Goal: Task Accomplishment & Management: Complete application form

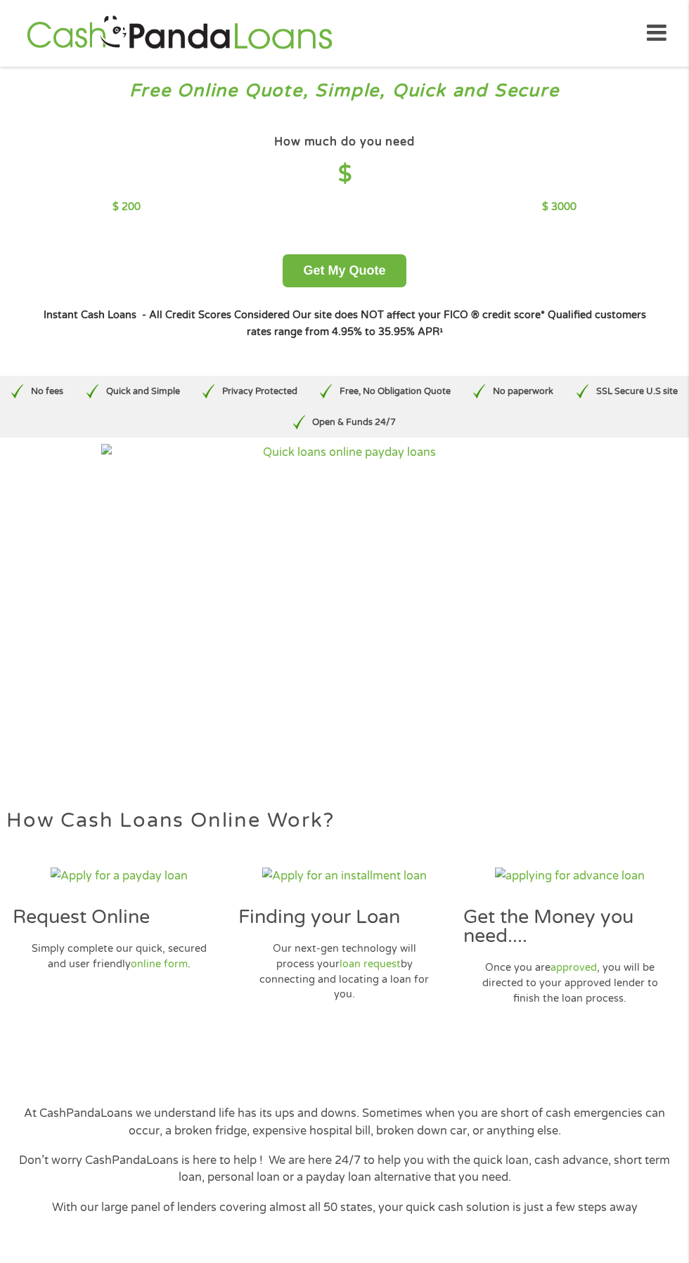
click at [334, 198] on div "How much do you need $ $ 200 $ 3000" at bounding box center [343, 173] width 463 height 84
click at [374, 165] on h4 "$" at bounding box center [343, 174] width 463 height 29
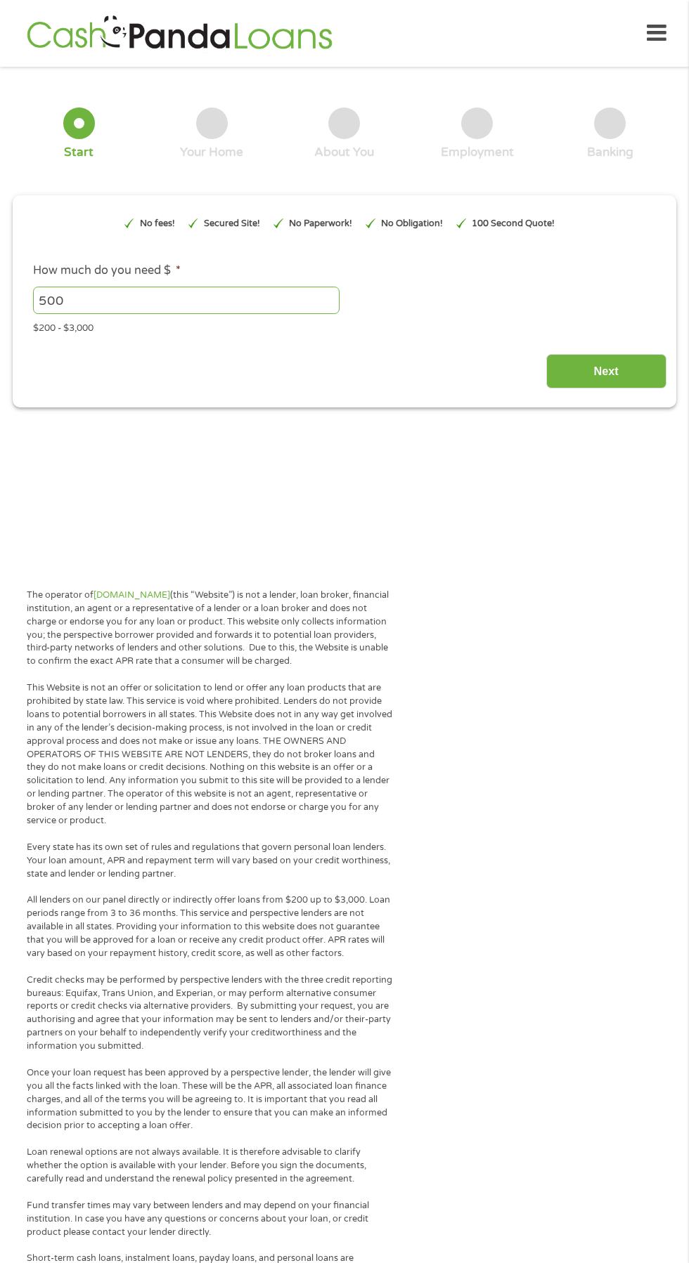
type input "EAIaIQobChMIuZbY55rejwMVdCRECB2iCjy5EAAYAiACEgK6o_D_BwE"
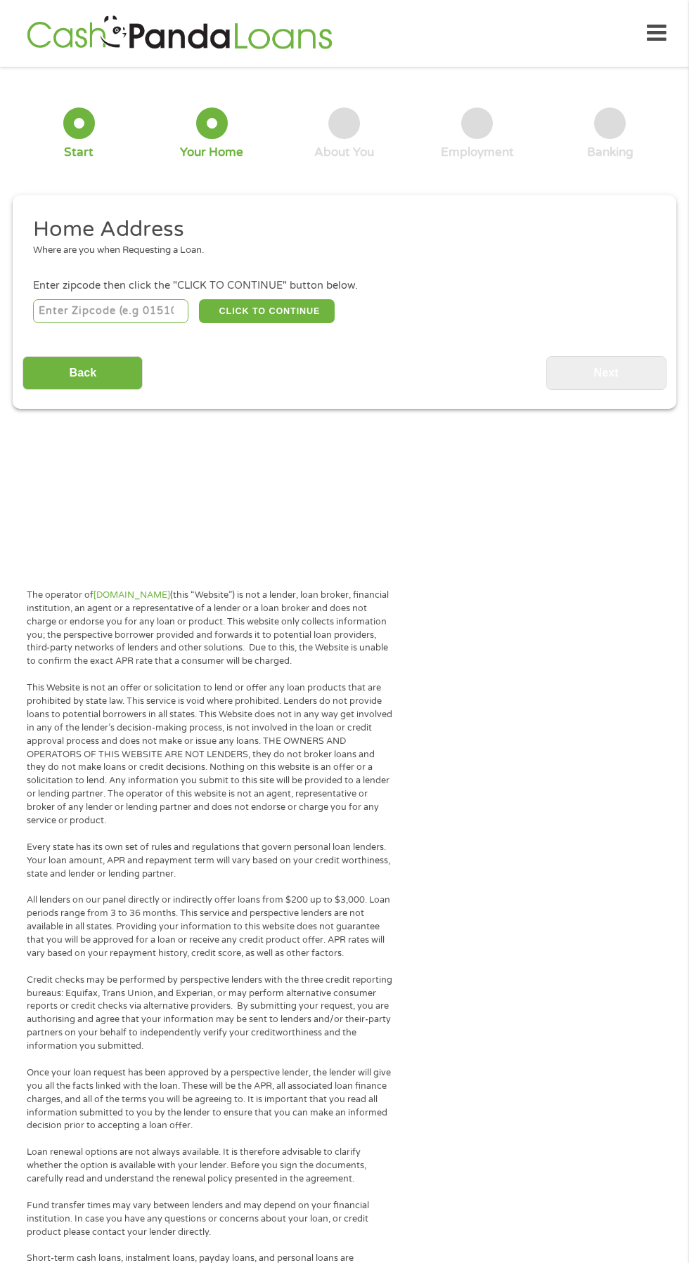
scroll to position [6, 0]
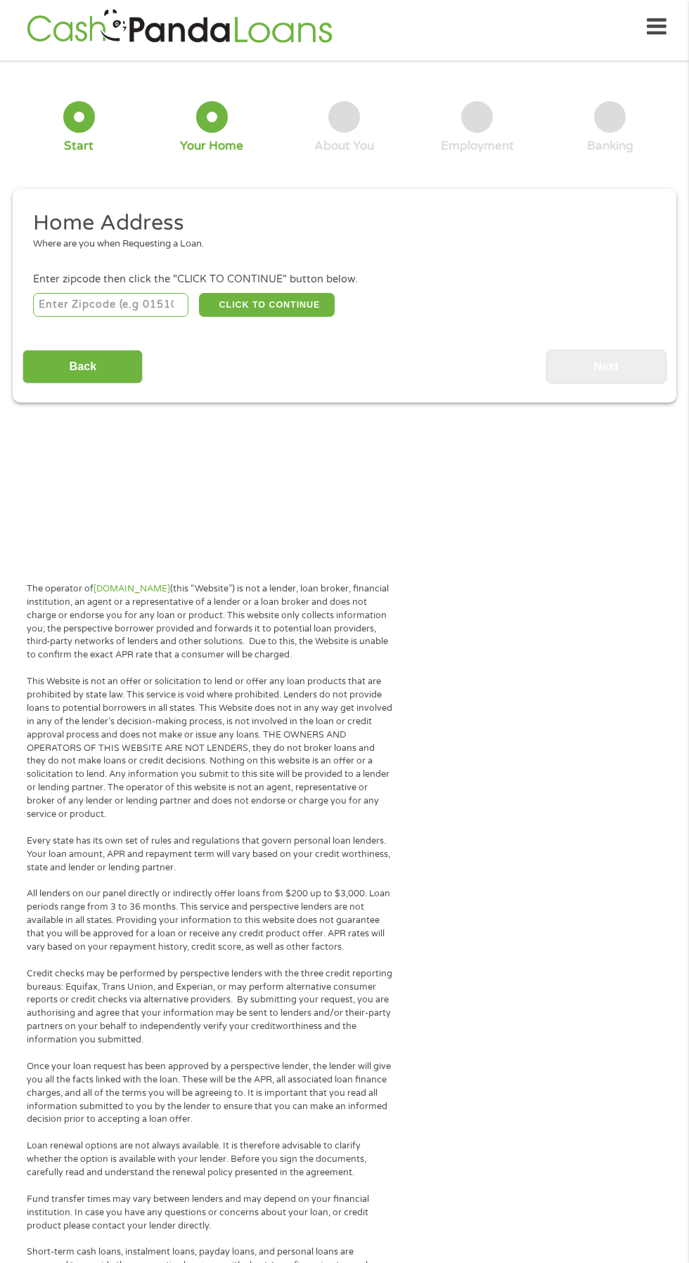
click at [146, 304] on input "number" at bounding box center [111, 305] width 156 height 24
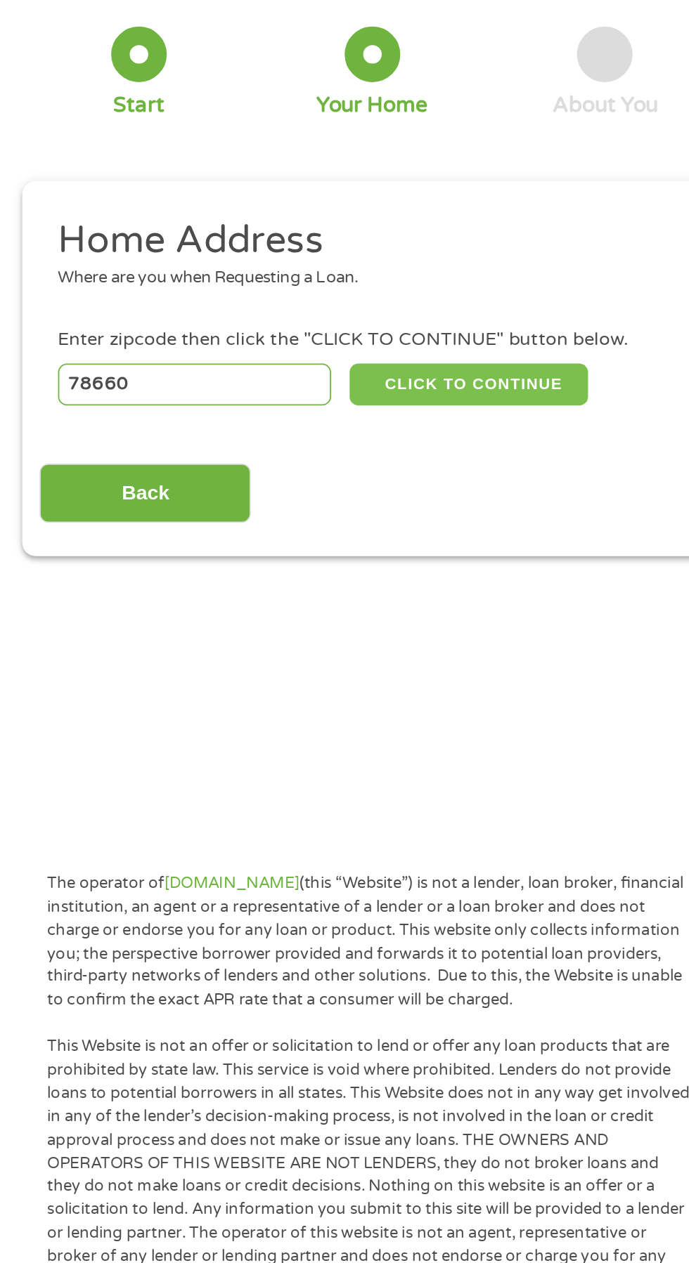
type input "78660"
click at [281, 309] on button "CLICK TO CONTINUE" at bounding box center [267, 305] width 136 height 24
type input "78660"
type input "Pflugerville"
select select "Texas"
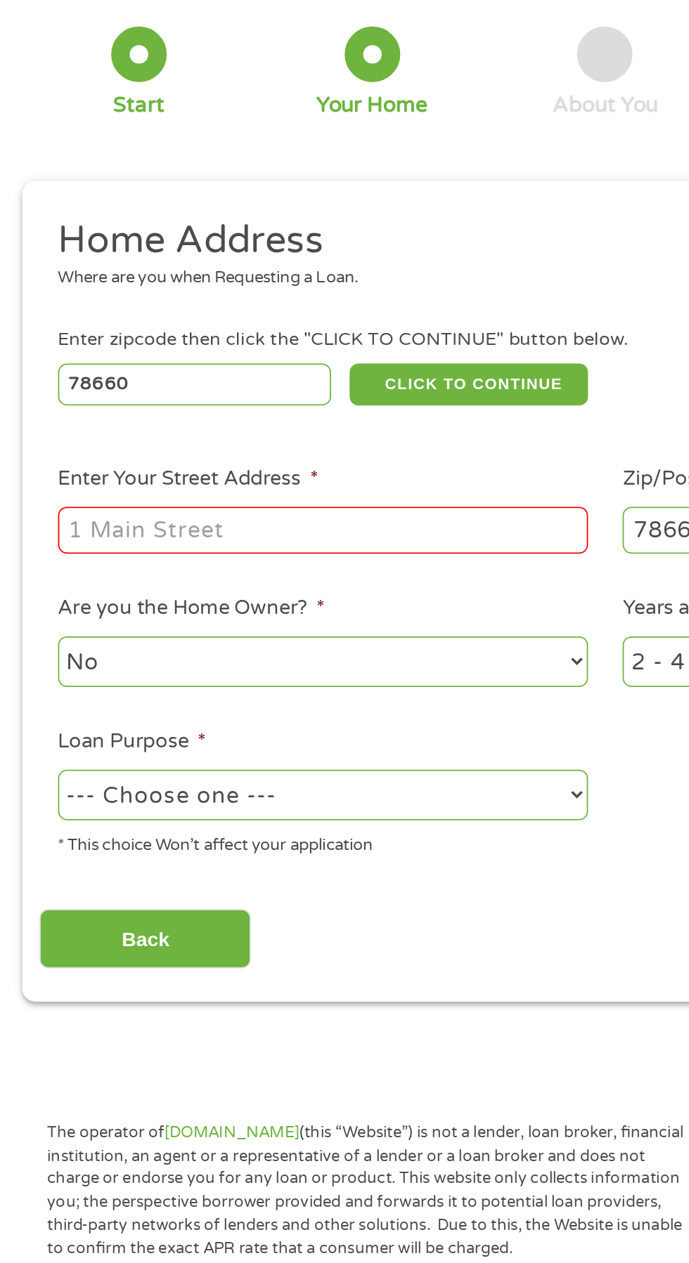
click at [228, 391] on input "Enter Your Street Address *" at bounding box center [183, 387] width 301 height 27
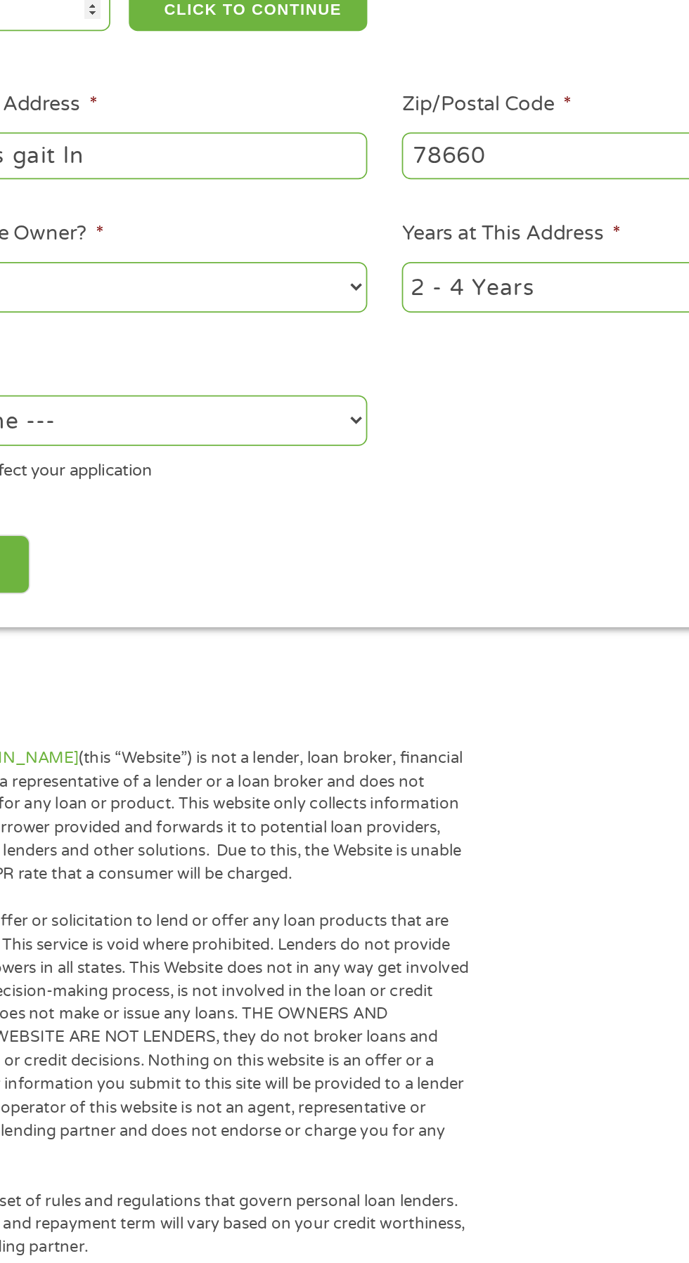
type input "20820 pacers gait ln"
click at [451, 469] on select "1 Year or less 1 - 2 Years 2 - 4 Years Over 4 Years" at bounding box center [504, 462] width 301 height 29
select select "12months"
click at [354, 450] on select "1 Year or less 1 - 2 Years 2 - 4 Years Over 4 Years" at bounding box center [504, 462] width 301 height 29
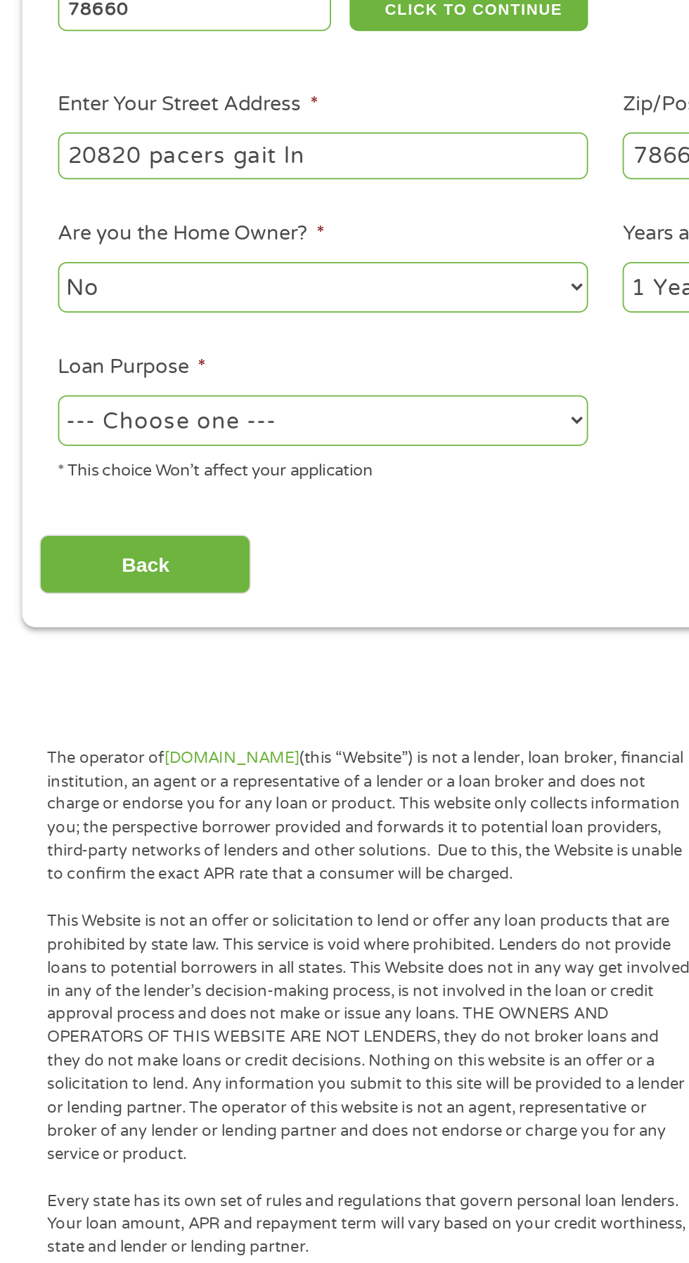
click at [245, 537] on select "--- Choose one --- Pay Bills Debt Consolidation Home Improvement Major Purchase…" at bounding box center [183, 538] width 301 height 29
select select "other"
click at [33, 526] on select "--- Choose one --- Pay Bills Debt Consolidation Home Improvement Major Purchase…" at bounding box center [183, 538] width 301 height 29
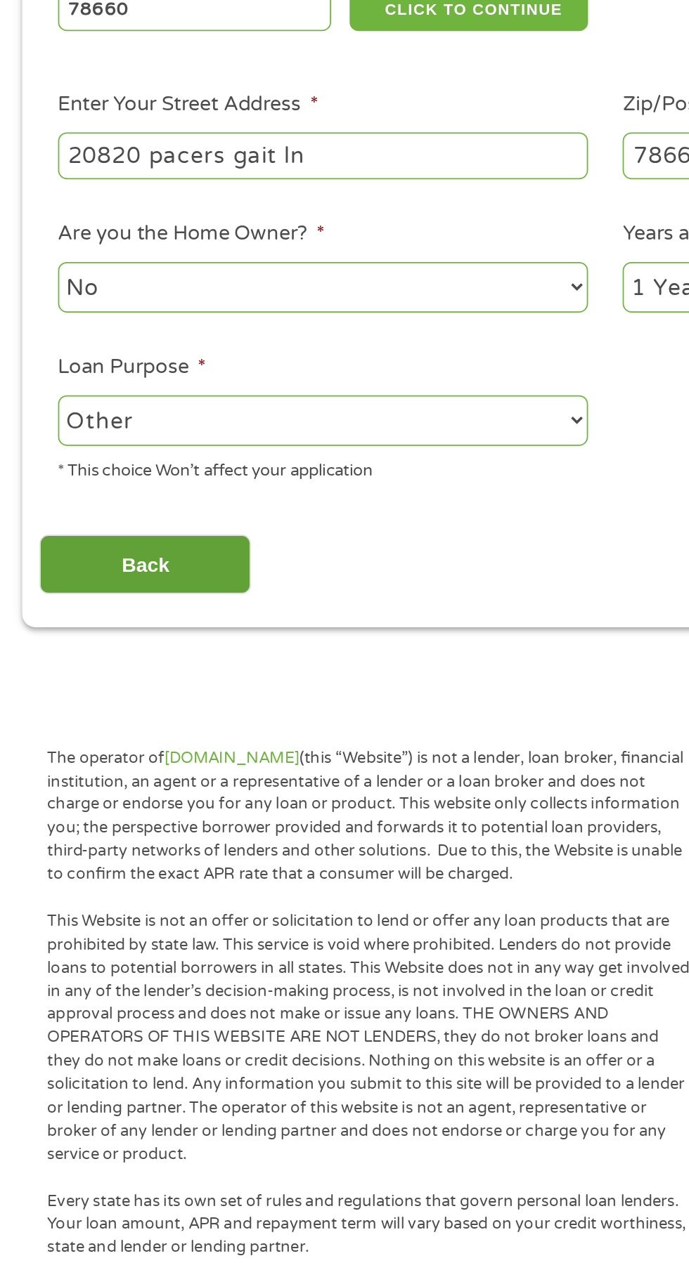
click at [123, 629] on input "Back" at bounding box center [82, 620] width 120 height 34
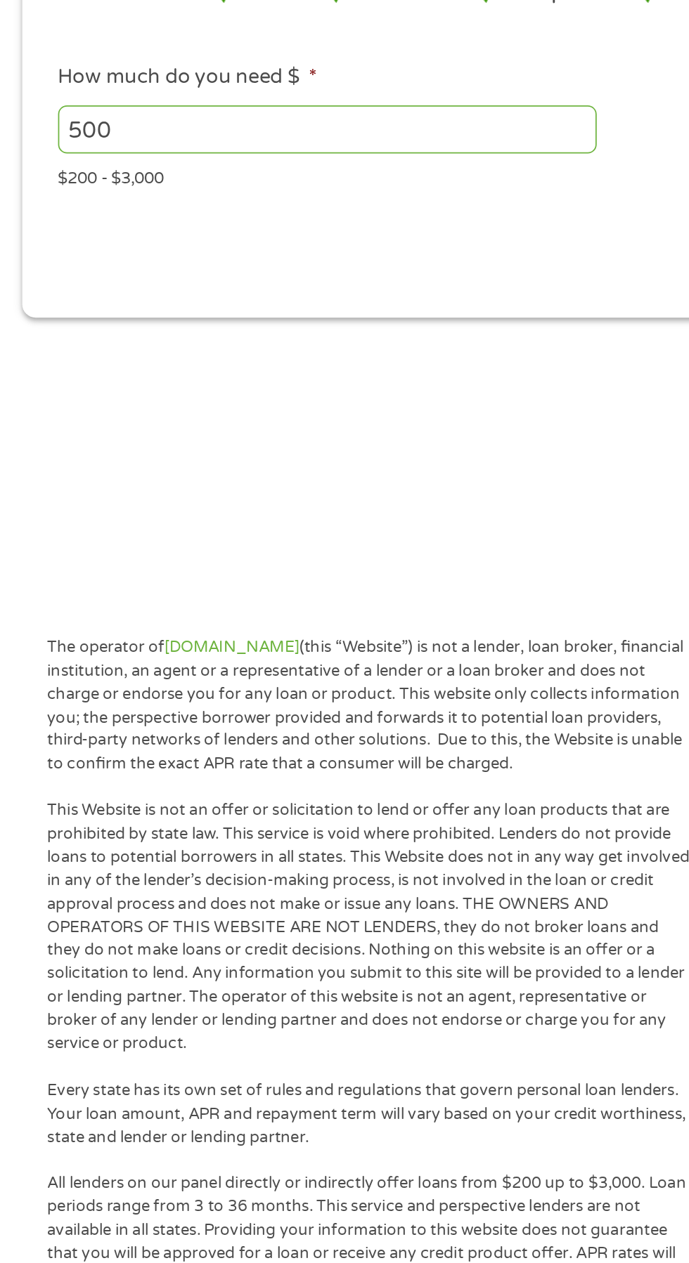
scroll to position [0, 0]
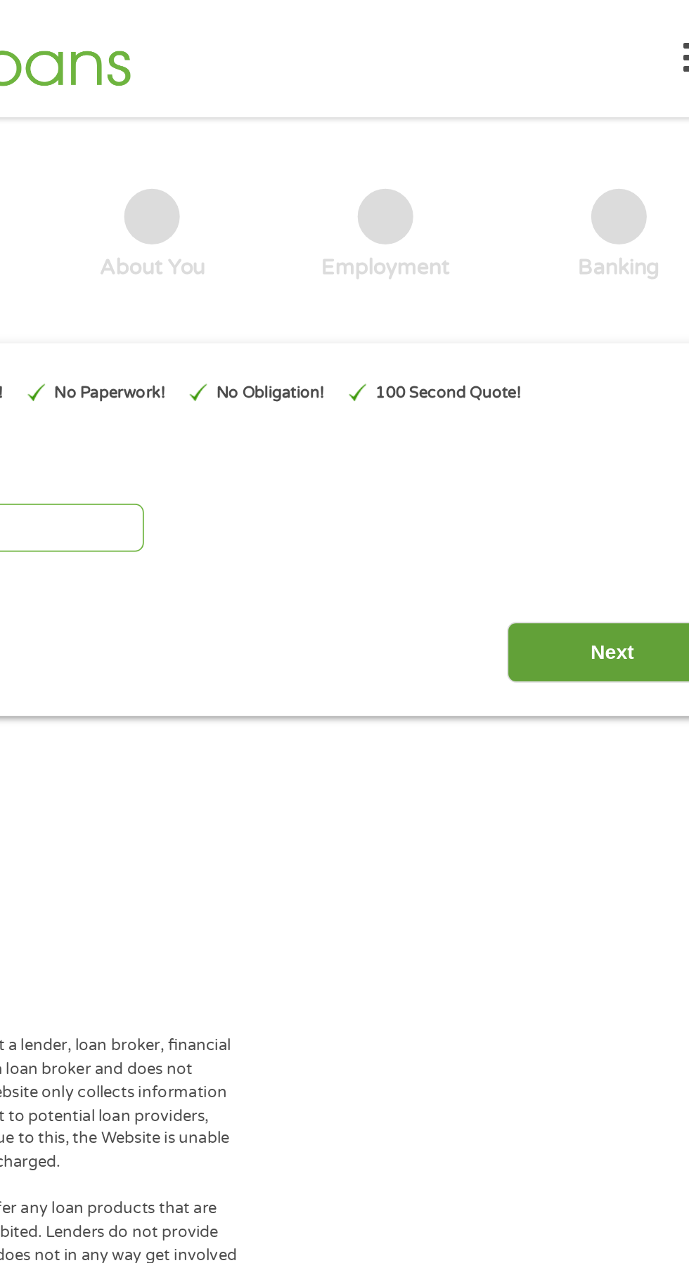
click at [605, 367] on input "Next" at bounding box center [606, 371] width 120 height 34
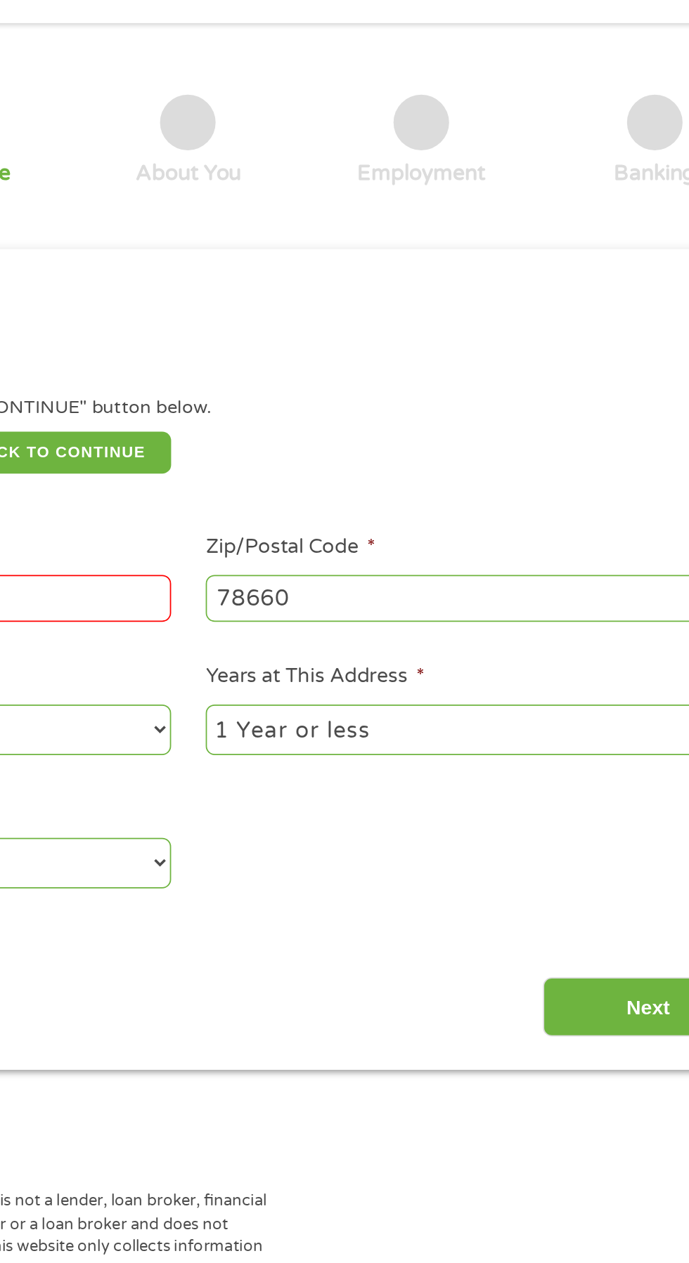
scroll to position [6, 0]
click at [600, 612] on input "Next" at bounding box center [606, 620] width 120 height 34
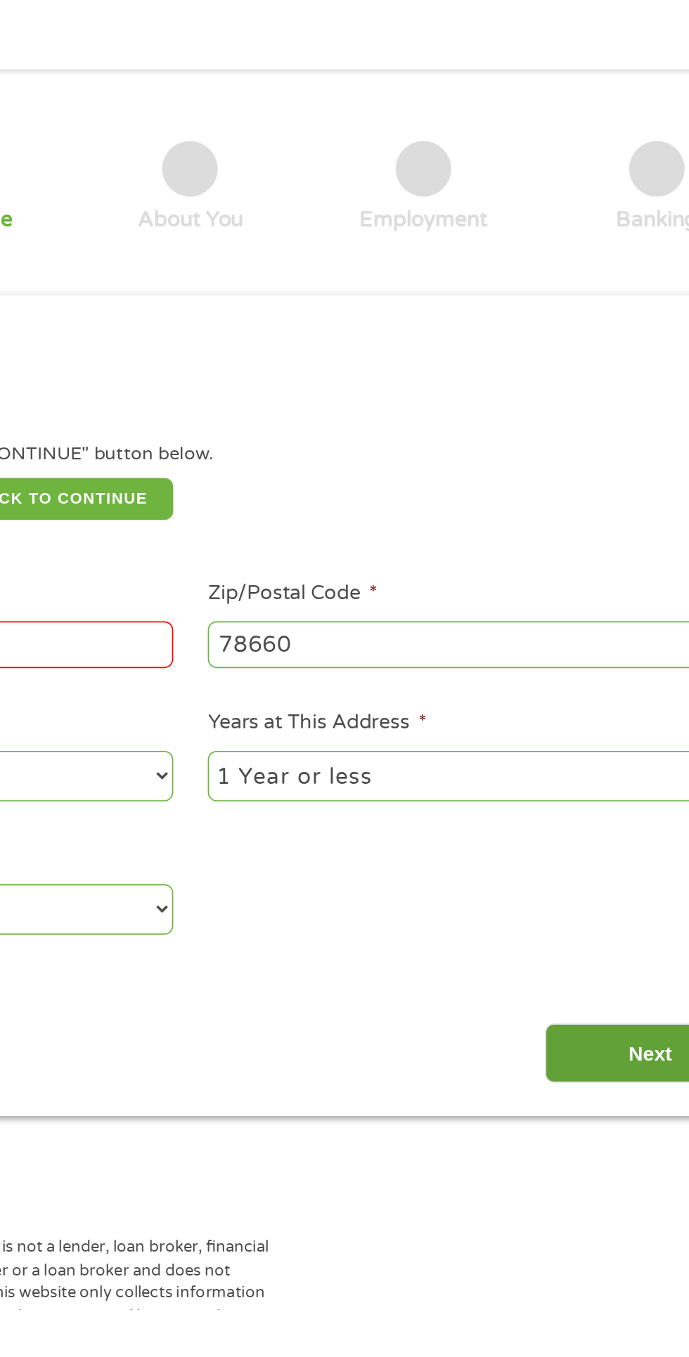
scroll to position [6, 6]
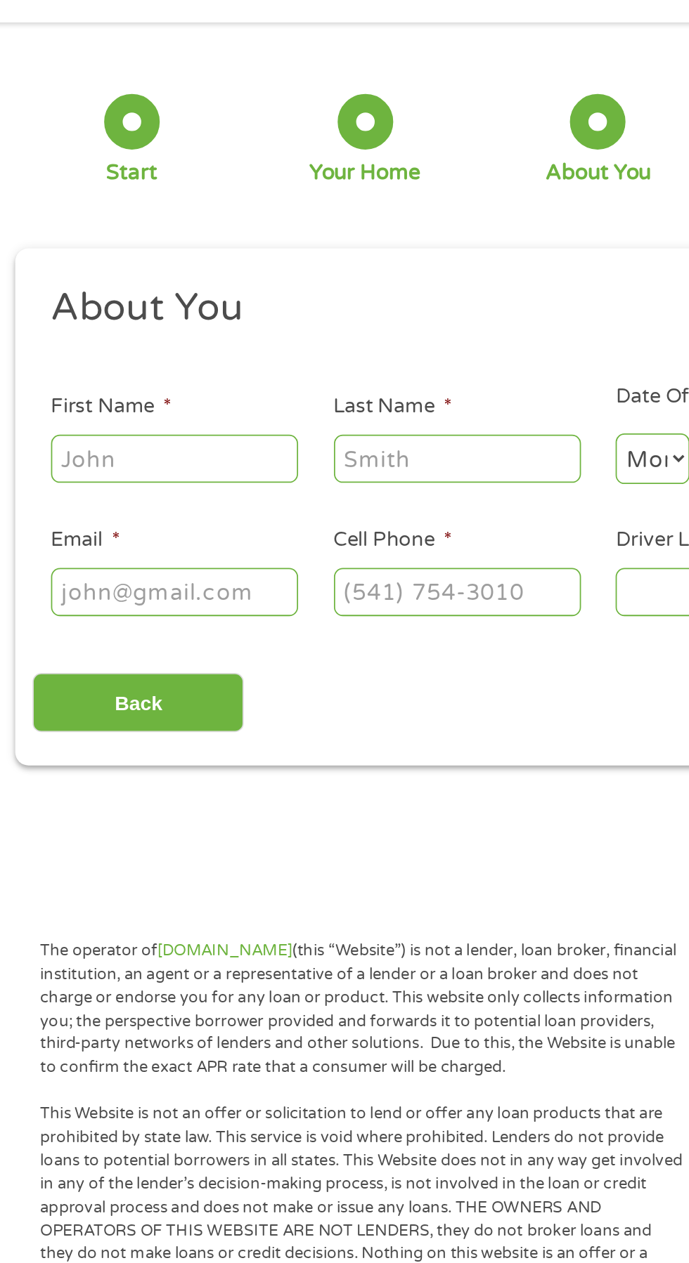
click at [119, 308] on input "First Name *" at bounding box center [103, 308] width 141 height 27
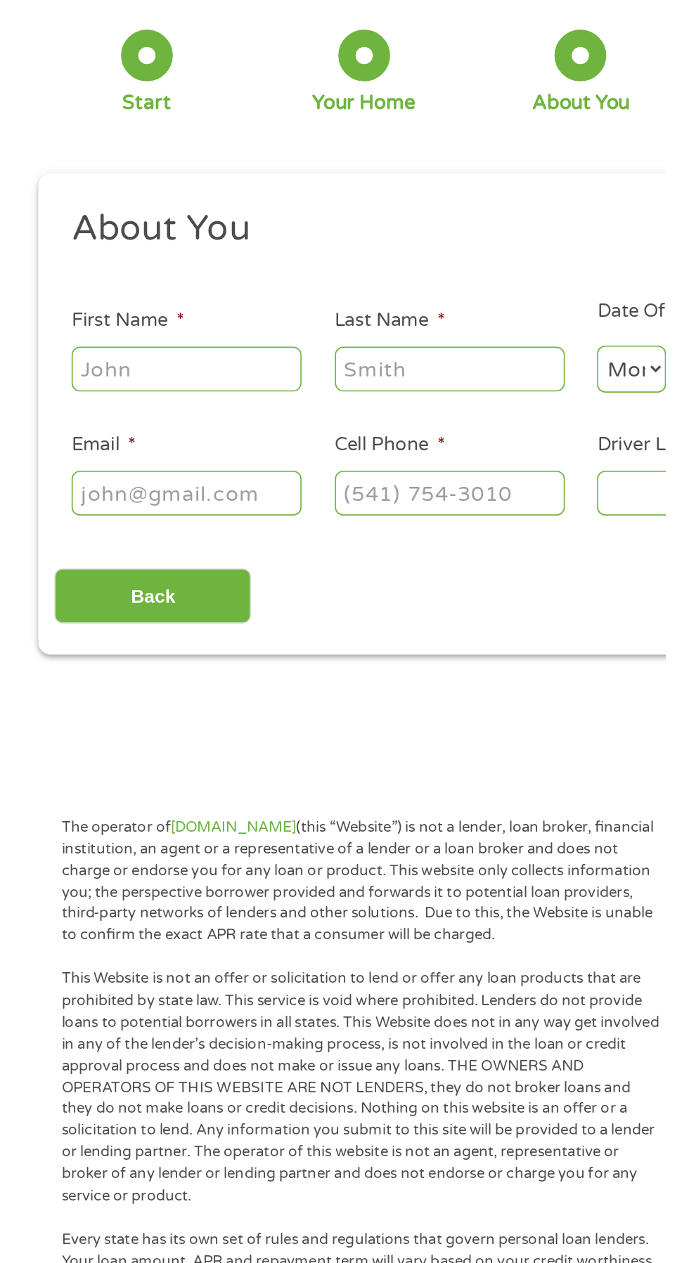
scroll to position [6, 0]
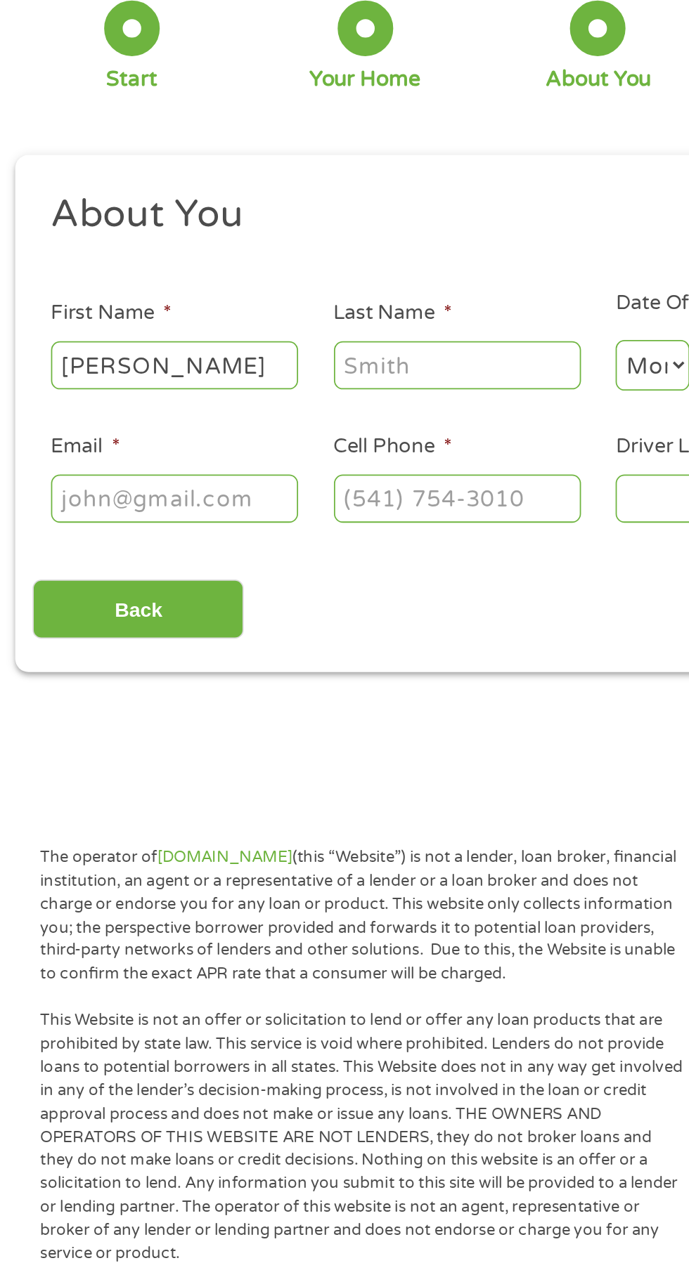
type input "Michael"
click at [284, 311] on input "Last Name *" at bounding box center [264, 308] width 141 height 27
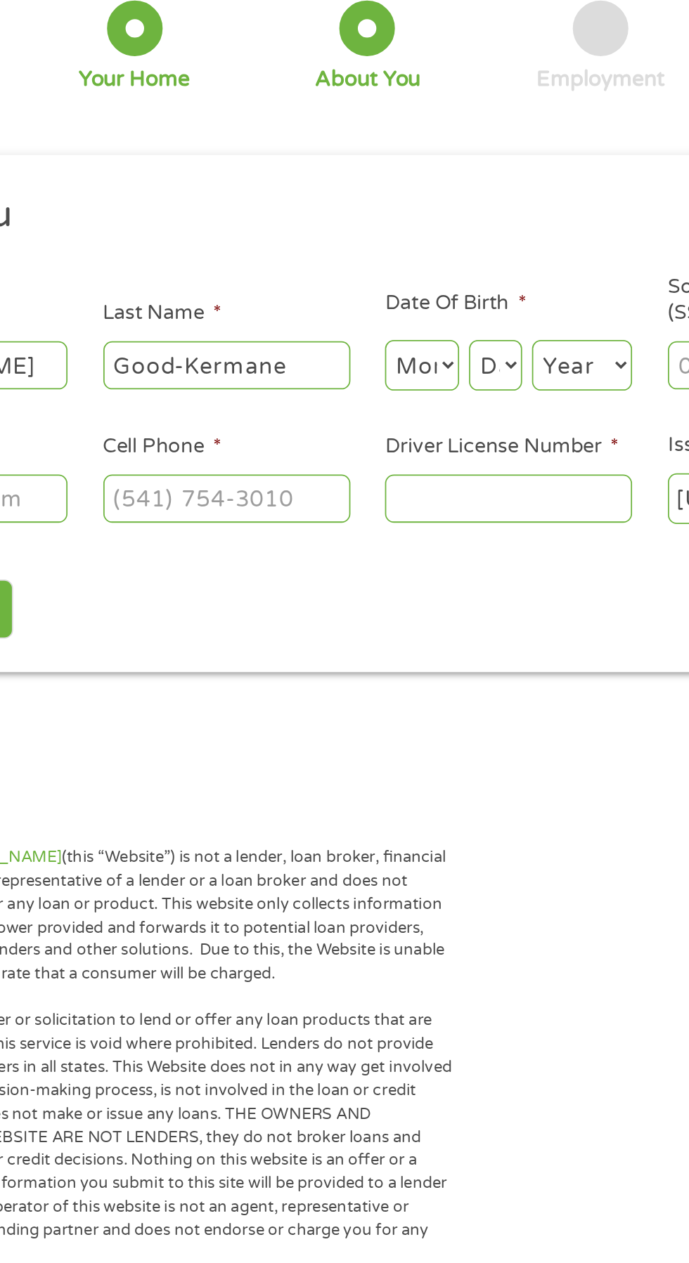
type input "Good-Kermane"
click at [386, 299] on select "Month 1 2 3 4 5 6 7 8 9 10 11 12" at bounding box center [375, 308] width 42 height 29
select select "3"
click at [354, 294] on select "Month 1 2 3 4 5 6 7 8 9 10 11 12" at bounding box center [375, 308] width 42 height 29
click at [421, 313] on select "Day 1 2 3 4 5 6 7 8 9 10 11 12 13 14 15 16 17 18 19 20 21 22 23 24 25 26 27 28 …" at bounding box center [417, 308] width 30 height 29
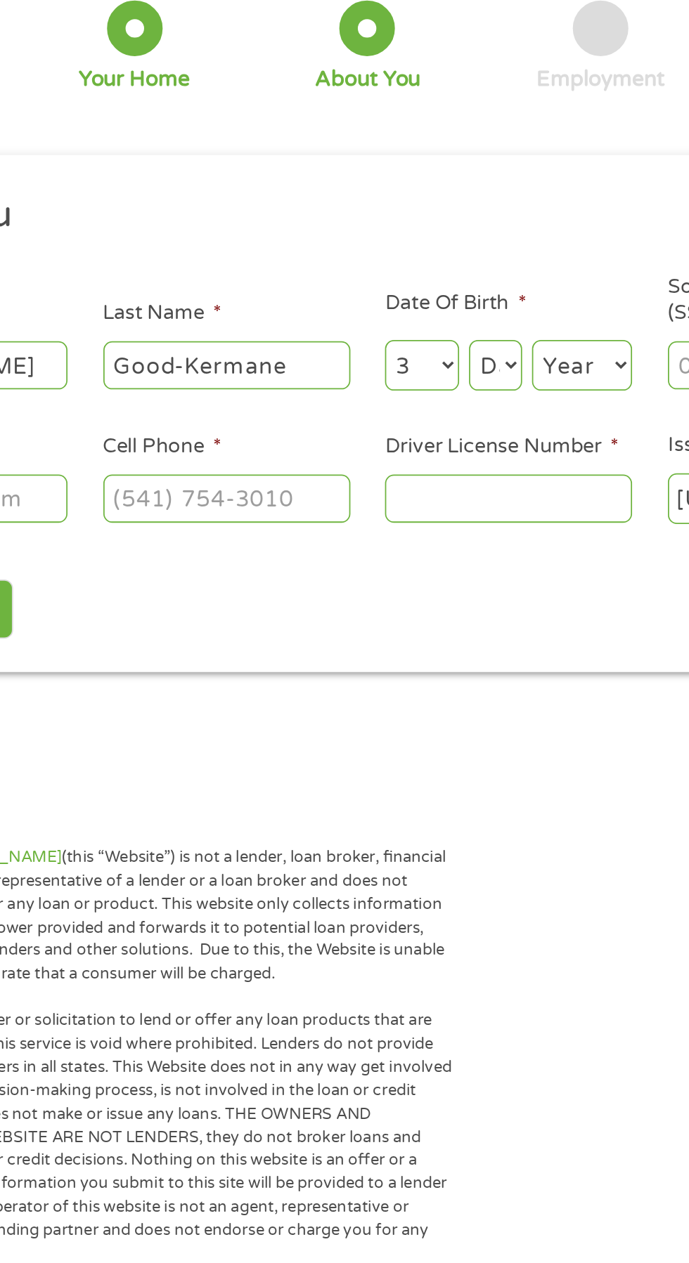
select select "12"
click at [402, 294] on select "Day 1 2 3 4 5 6 7 8 9 10 11 12 13 14 15 16 17 18 19 20 21 22 23 24 25 26 27 28 …" at bounding box center [417, 308] width 30 height 29
click at [478, 298] on select "Year 2007 2006 2005 2004 2003 2002 2001 2000 1999 1998 1997 1996 1995 1994 1993…" at bounding box center [466, 308] width 57 height 29
select select "1971"
click at [438, 294] on select "Year 2007 2006 2005 2004 2003 2002 2001 2000 1999 1998 1997 1996 1995 1994 1993…" at bounding box center [466, 308] width 57 height 29
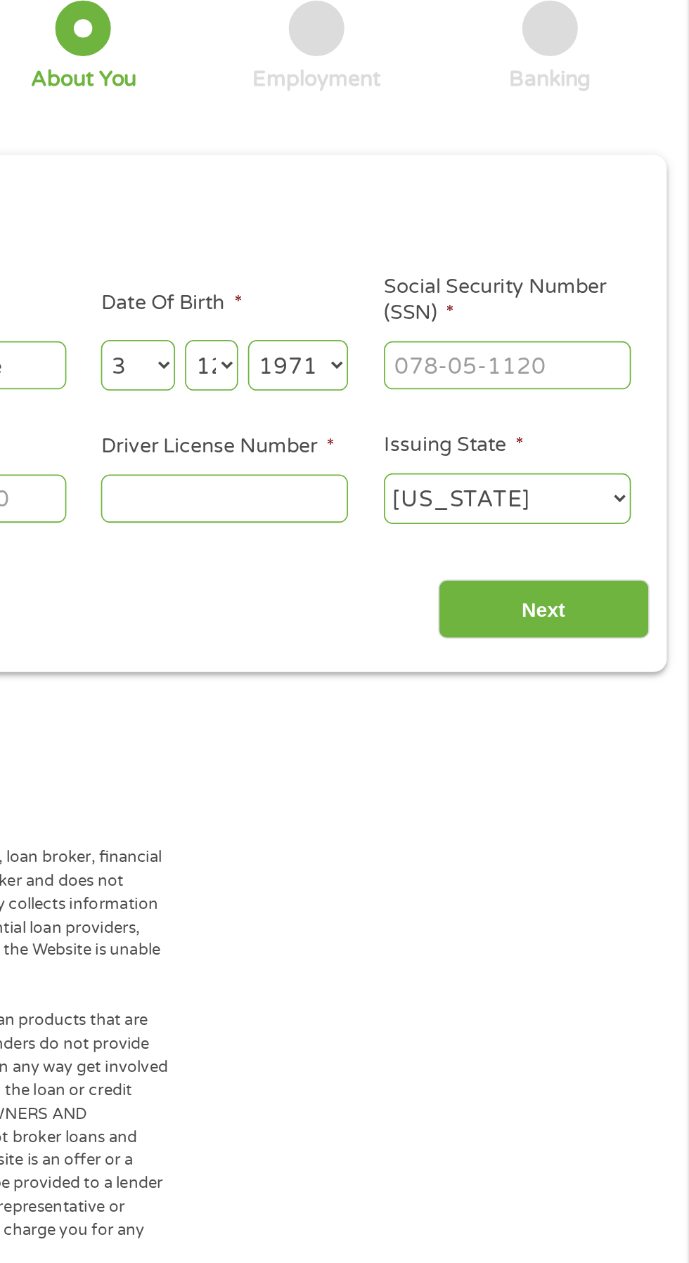
scroll to position [6, 0]
click at [592, 301] on input "Social Security Number (SSN) *" at bounding box center [585, 308] width 141 height 27
type input "283-84-4032"
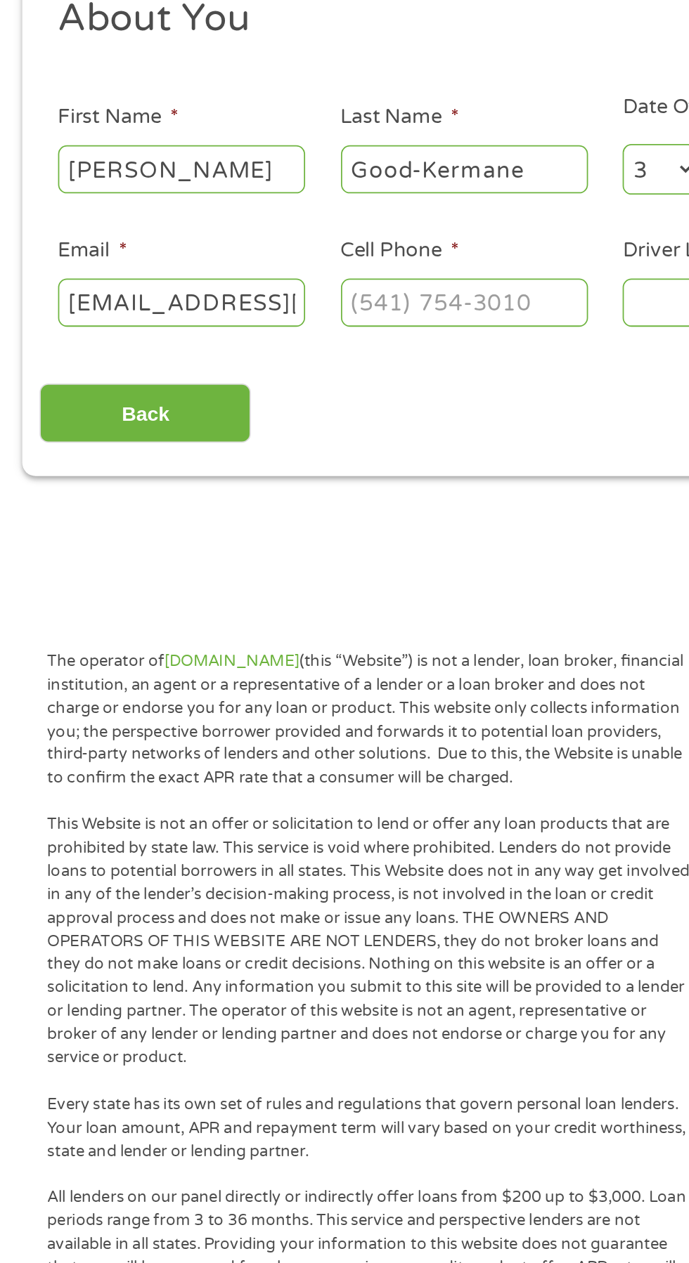
scroll to position [0, 73]
type input "turbo.medic2018@gmail.com"
type input "(737) 409-3555"
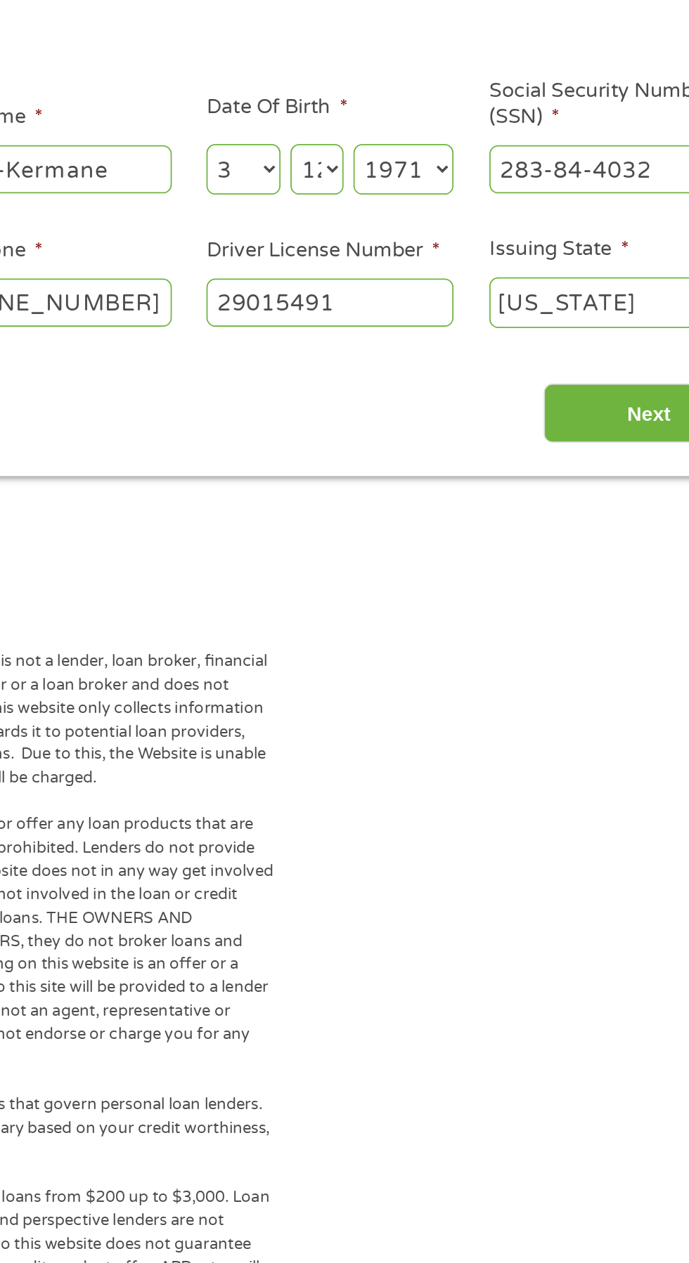
type input "29015491"
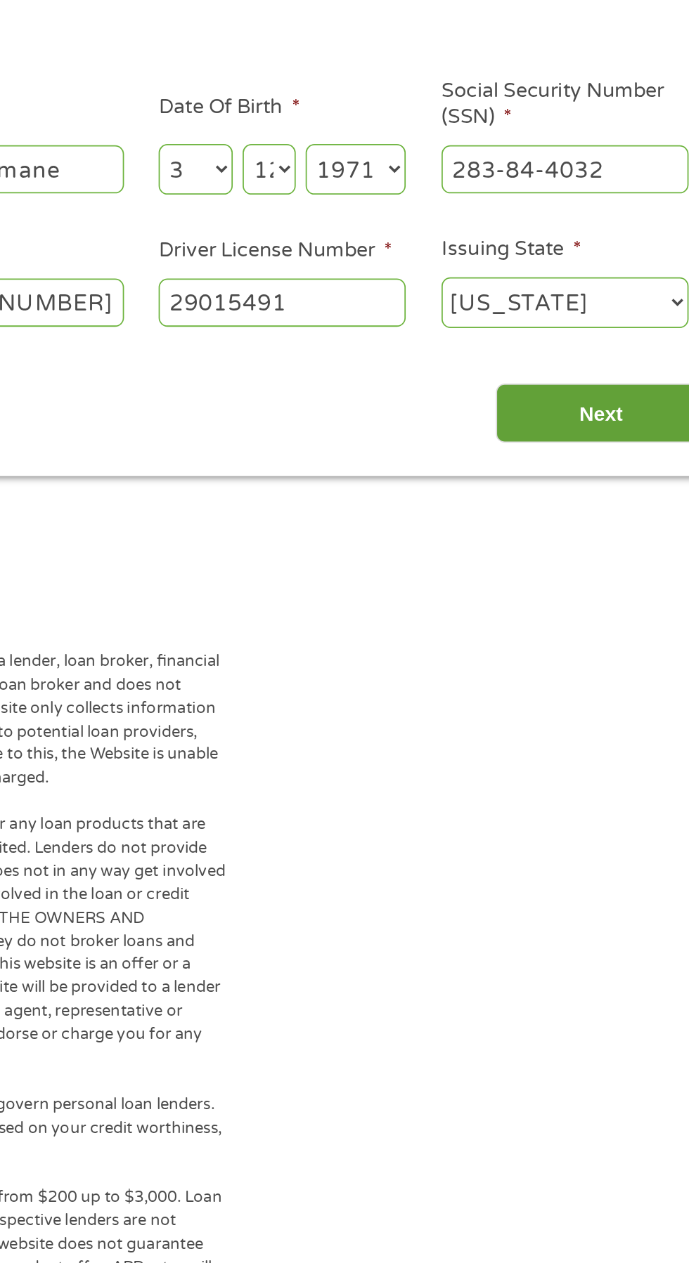
click at [619, 442] on input "Next" at bounding box center [606, 448] width 120 height 34
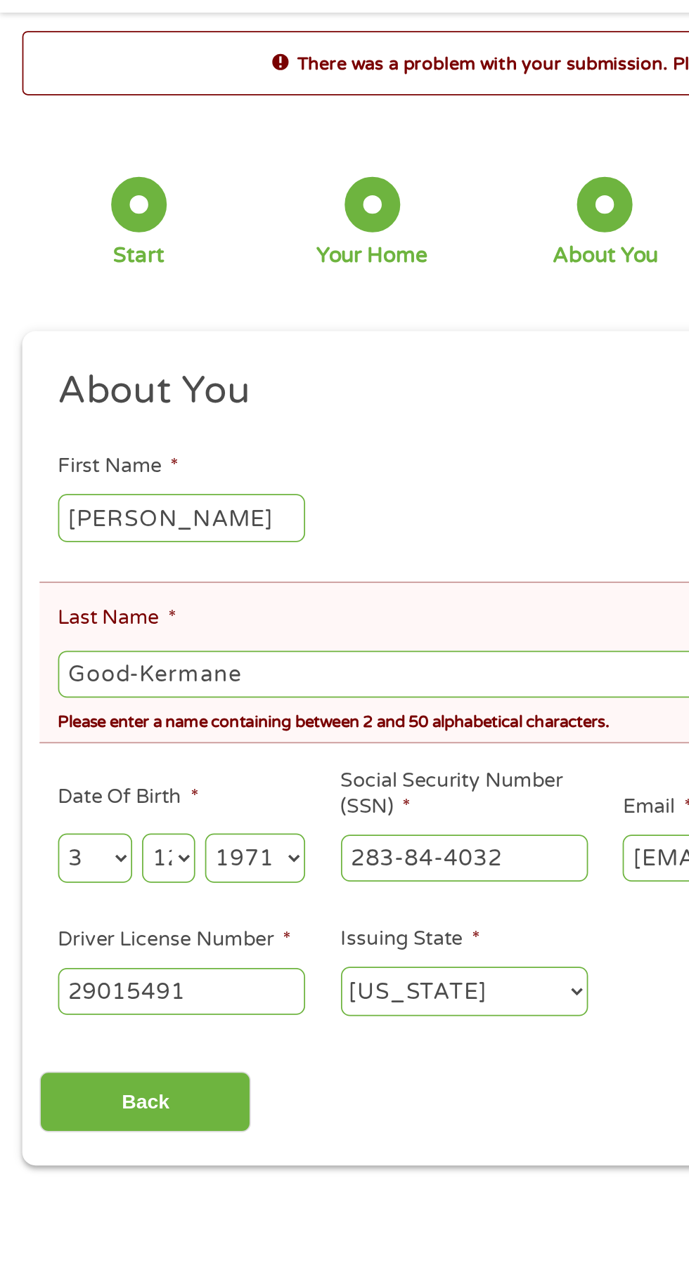
scroll to position [6, 0]
click at [80, 438] on input "Good-Kermane" at bounding box center [344, 437] width 622 height 27
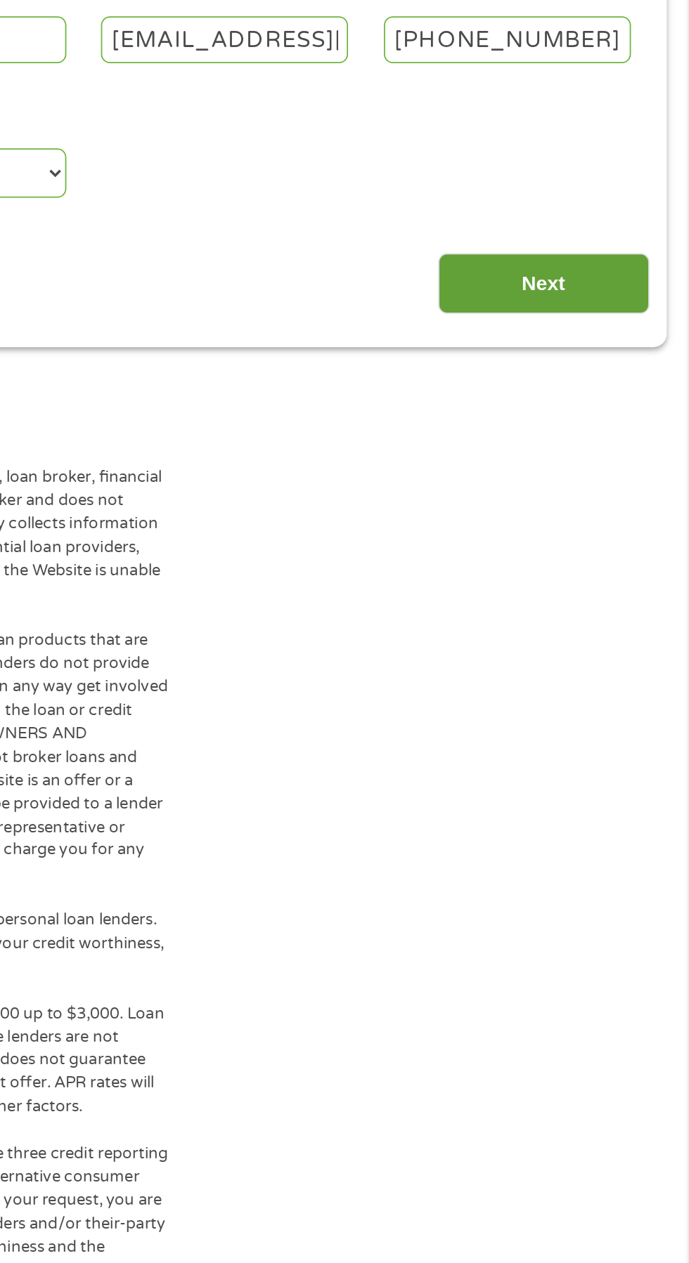
type input "GoodKermane"
click at [618, 689] on input "Next" at bounding box center [606, 681] width 120 height 34
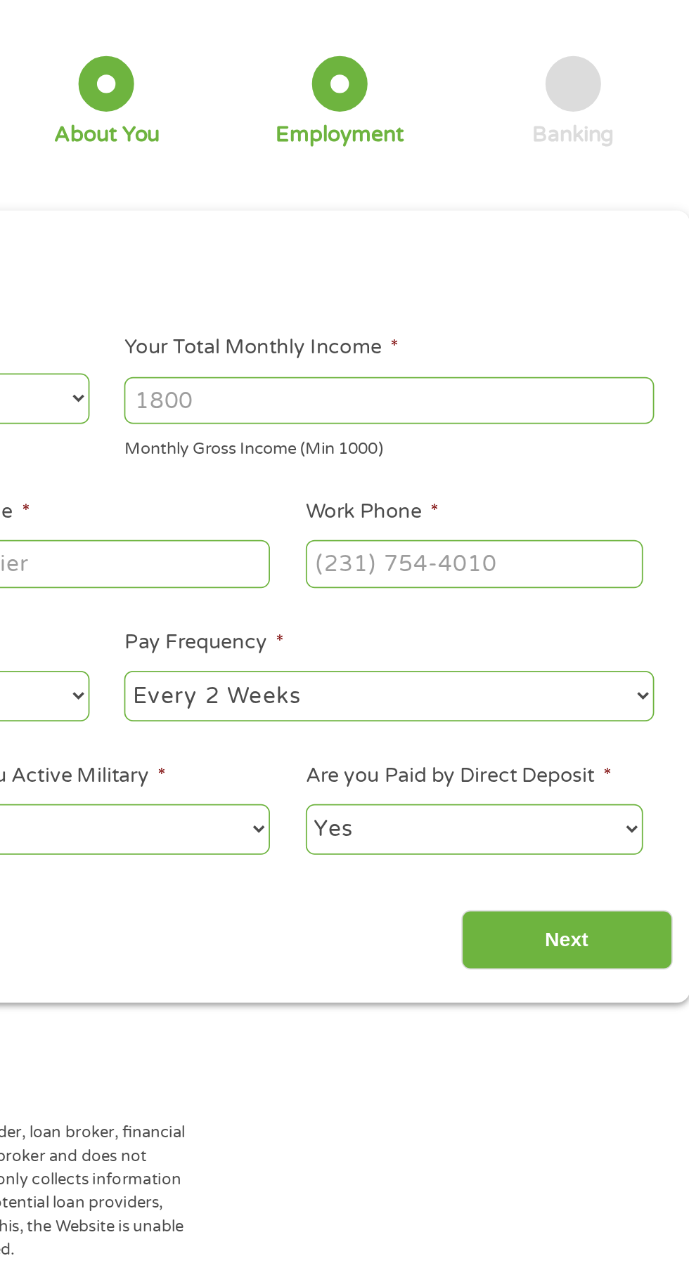
scroll to position [0, 0]
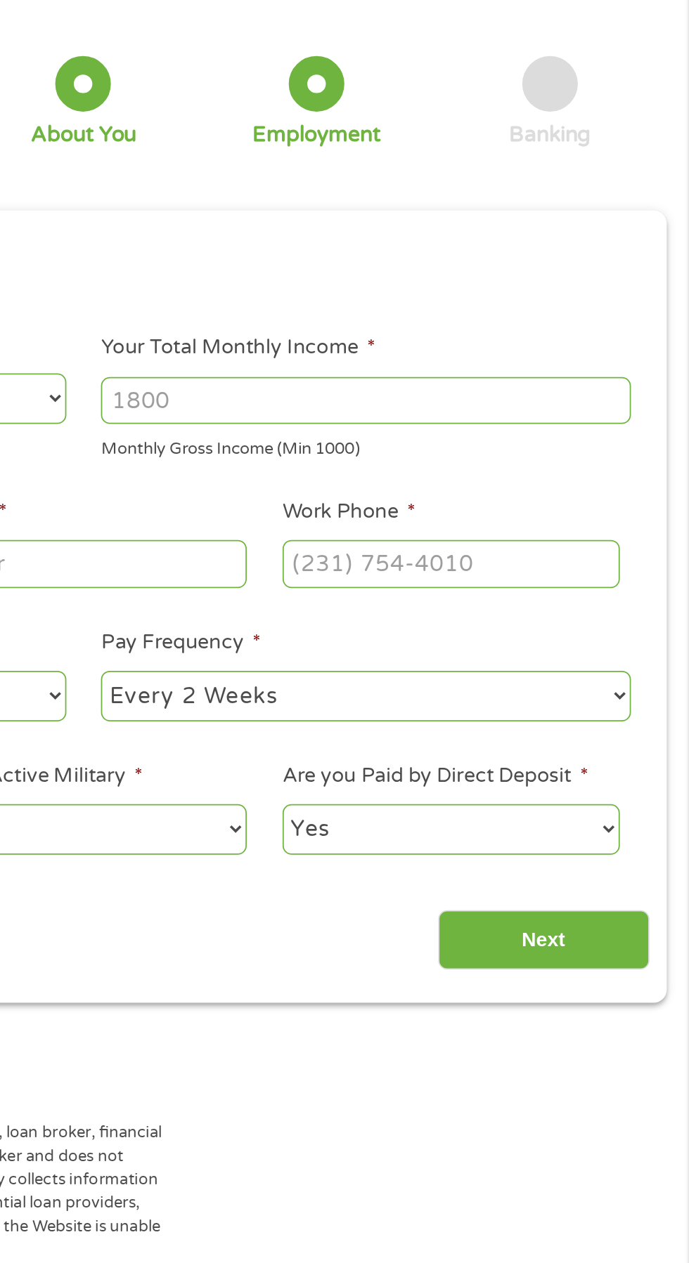
click at [555, 299] on input "Your Total Monthly Income *" at bounding box center [504, 303] width 301 height 27
type input "3200"
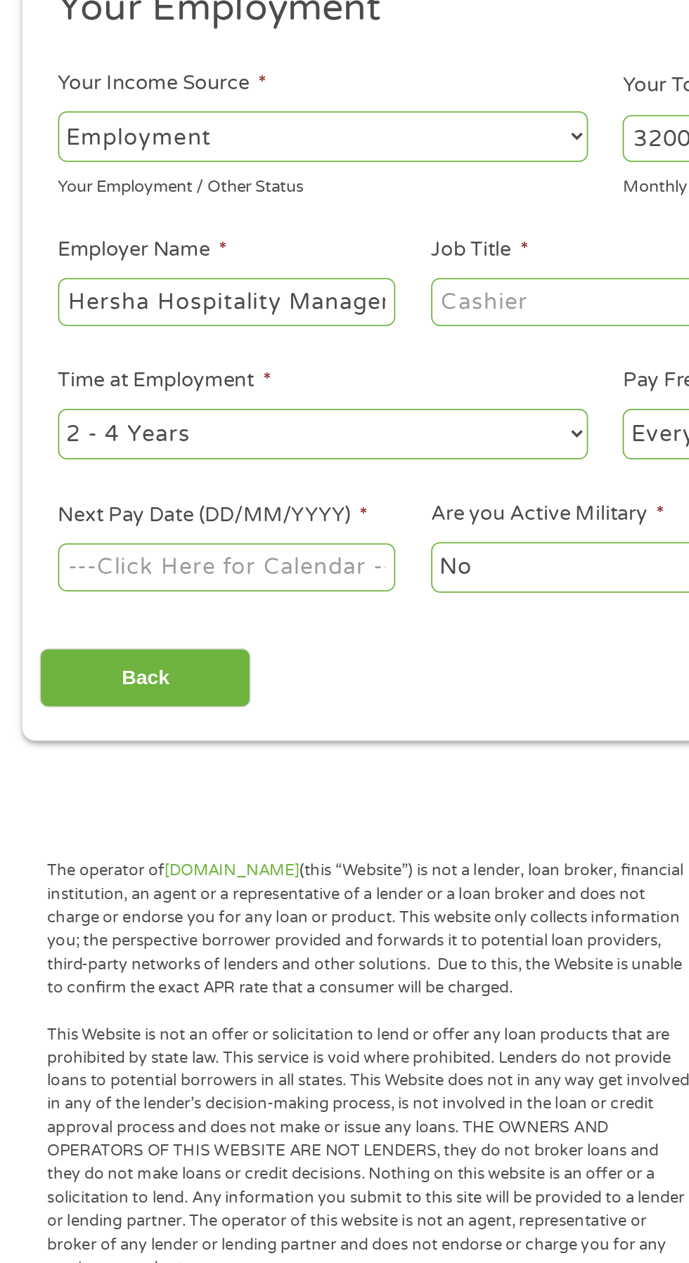
scroll to position [0, 40]
type input "Hersha Hospitality Management"
click at [338, 392] on input "Job Title *" at bounding box center [341, 396] width 192 height 27
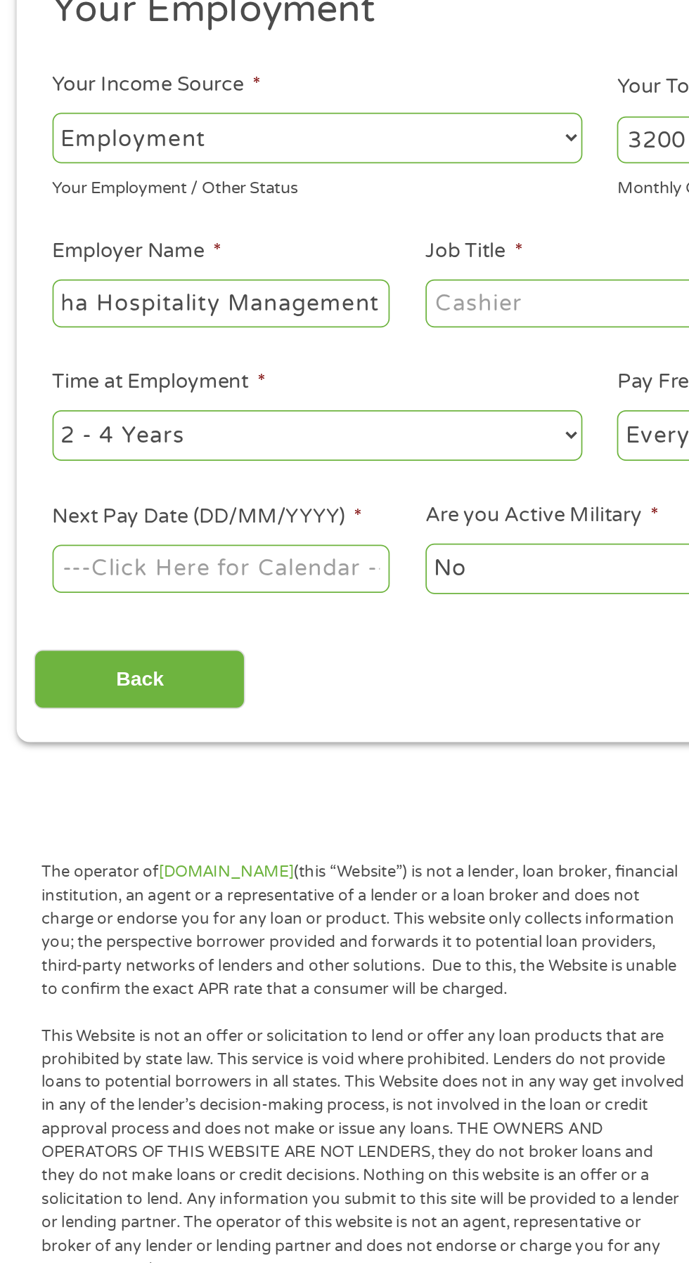
scroll to position [0, 0]
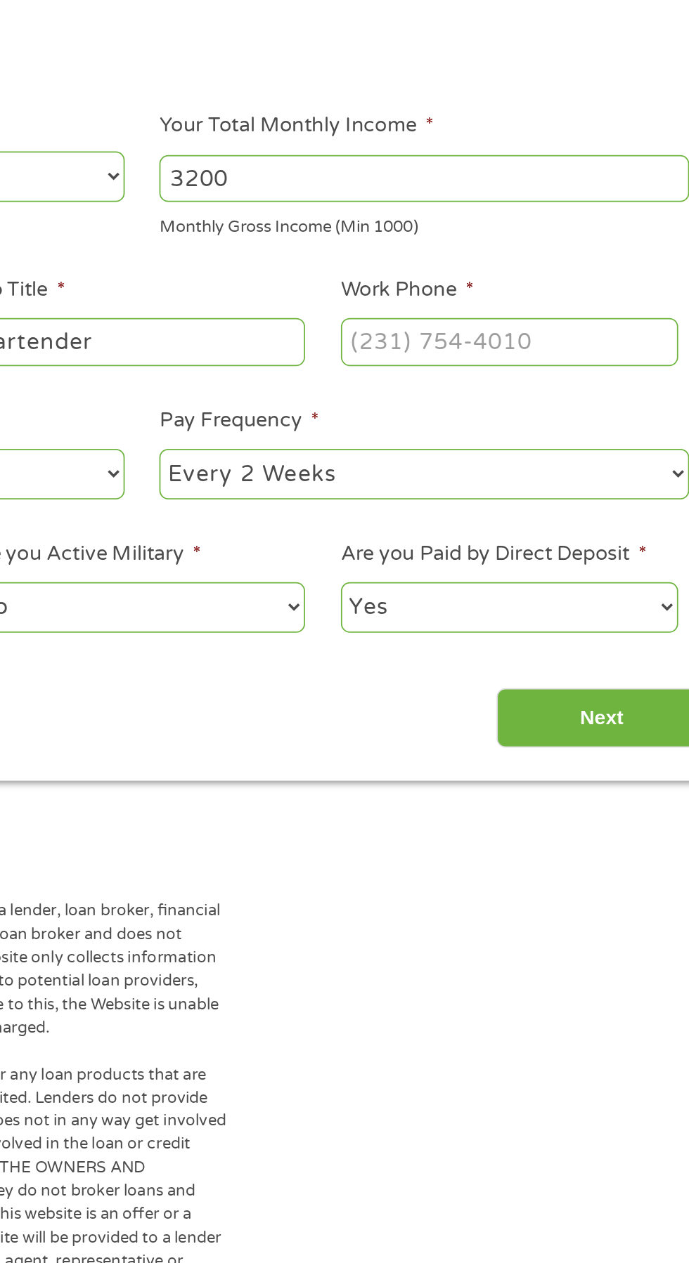
type input "Bartender"
click at [528, 398] on input "Work Phone *" at bounding box center [553, 396] width 192 height 27
type input "(512) 339-8374"
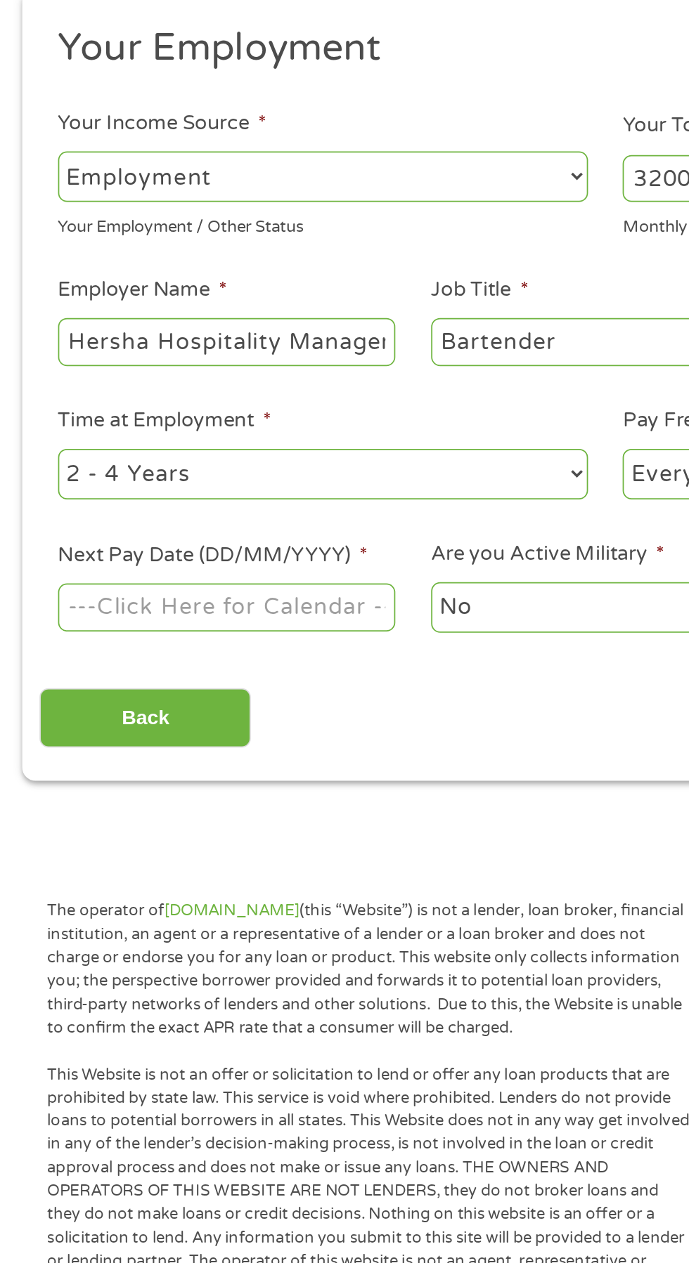
click at [195, 550] on input "Next Pay Date (DD/MM/YYYY) *" at bounding box center [129, 547] width 192 height 27
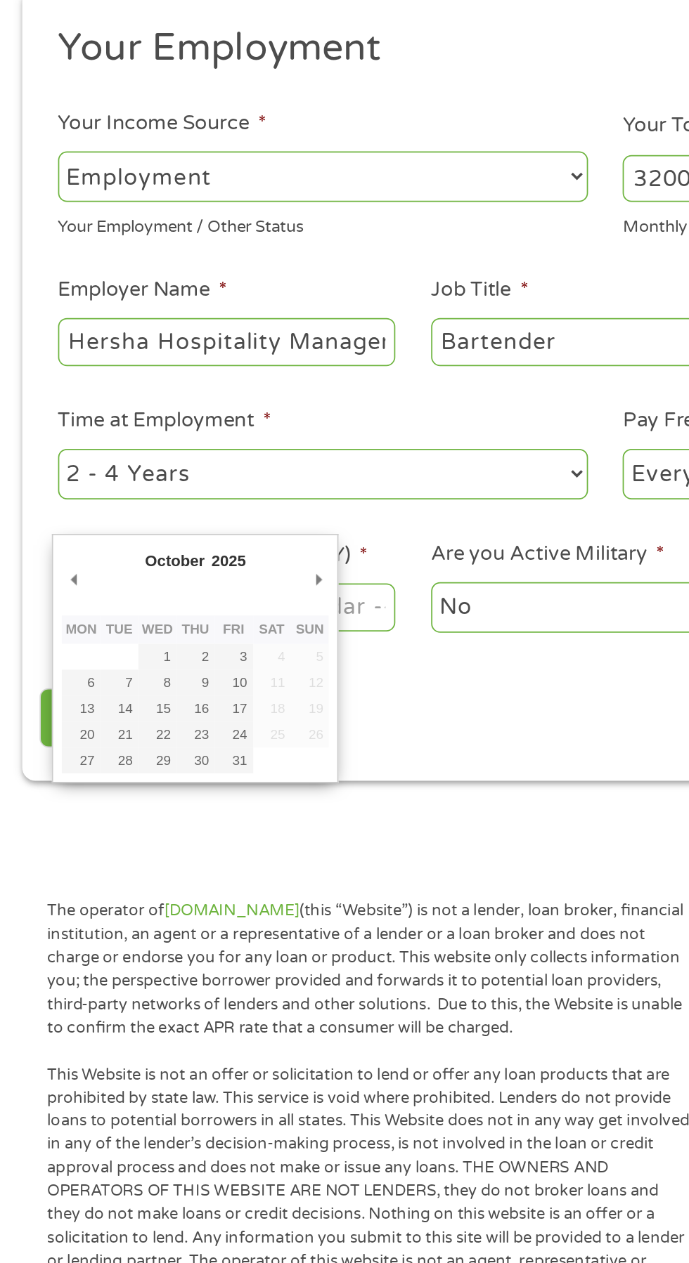
type input "03/10/2025"
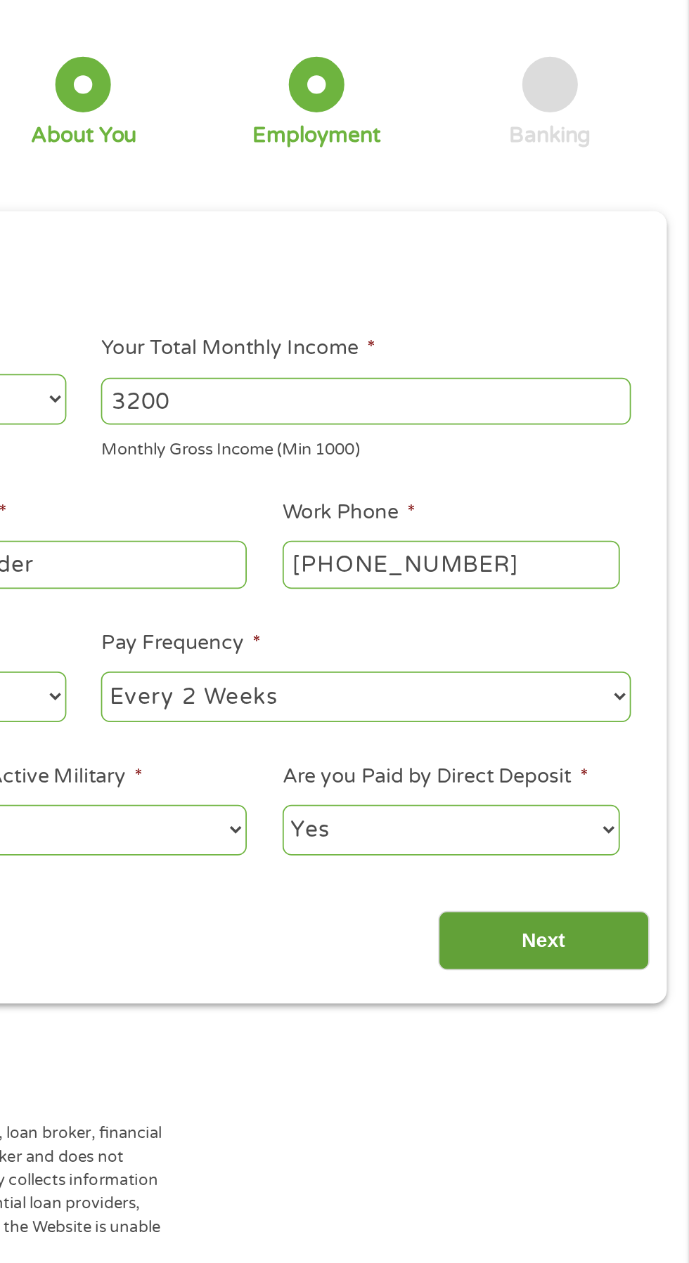
click at [622, 610] on input "Next" at bounding box center [606, 611] width 120 height 34
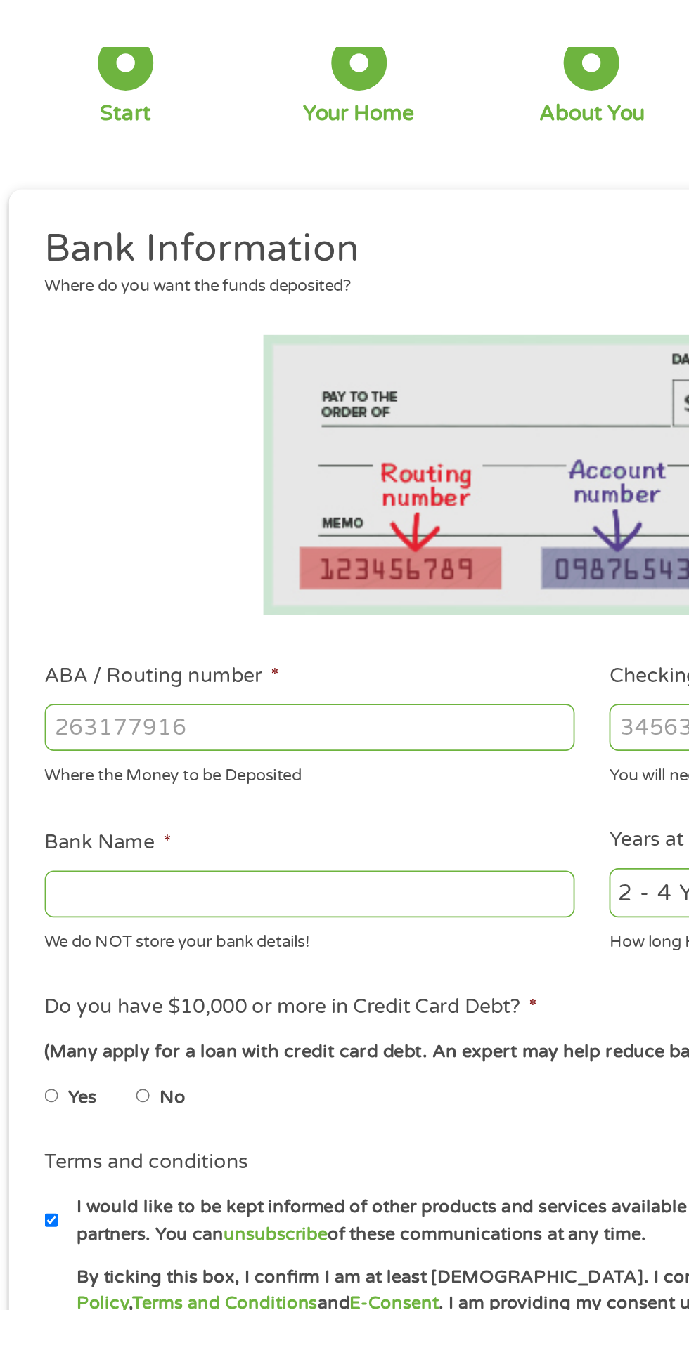
scroll to position [6, 0]
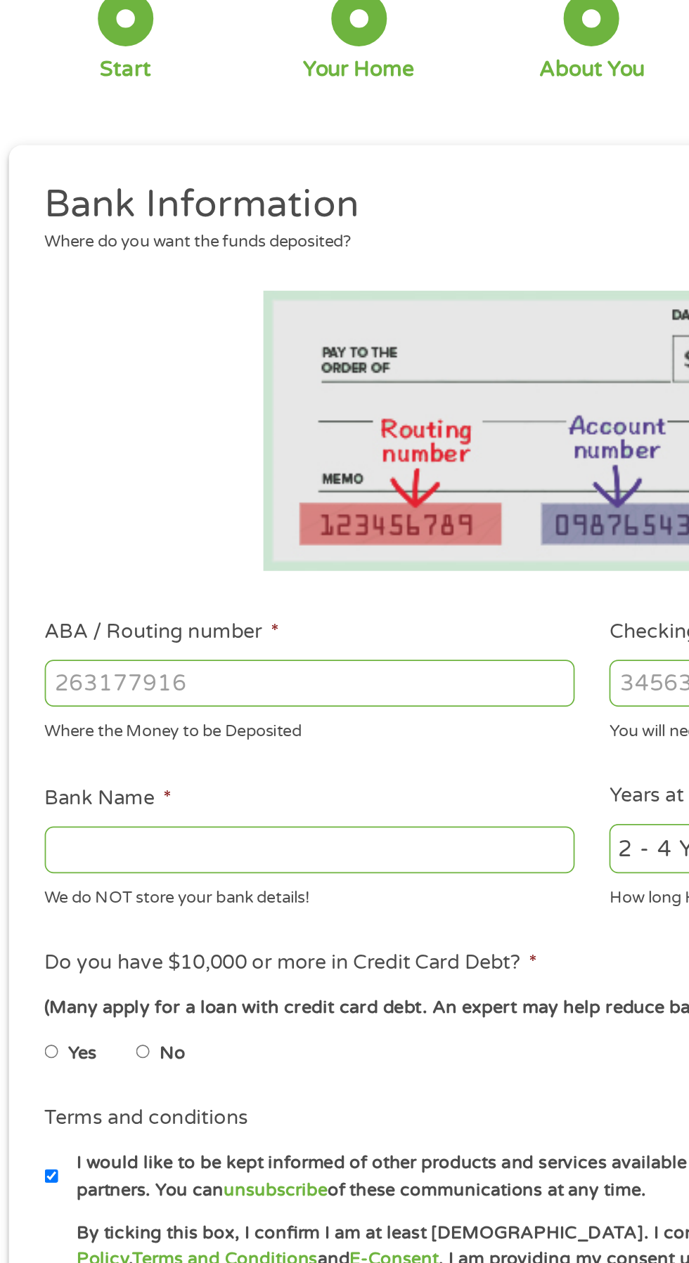
click at [222, 490] on input "ABA / Routing number *" at bounding box center [183, 495] width 301 height 27
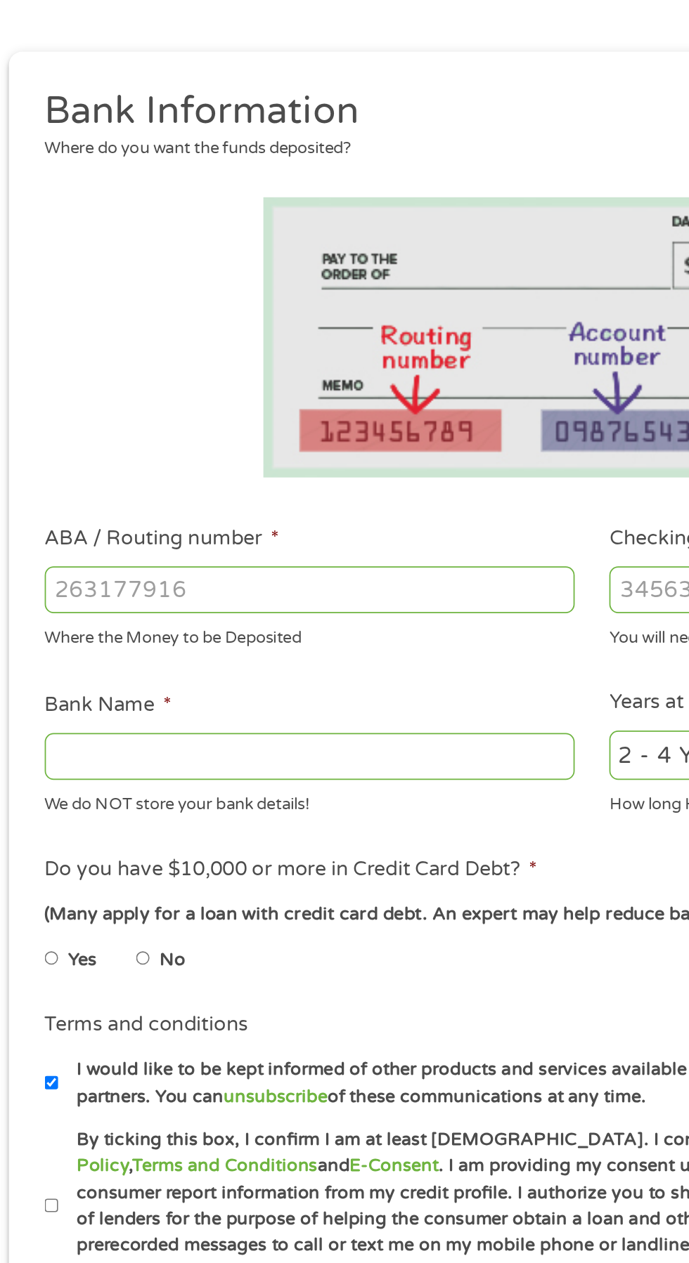
click at [202, 494] on input "ABA / Routing number *" at bounding box center [183, 495] width 301 height 27
type input "103100195"
type input "CENTRAL NATIONAL BANK TRUST"
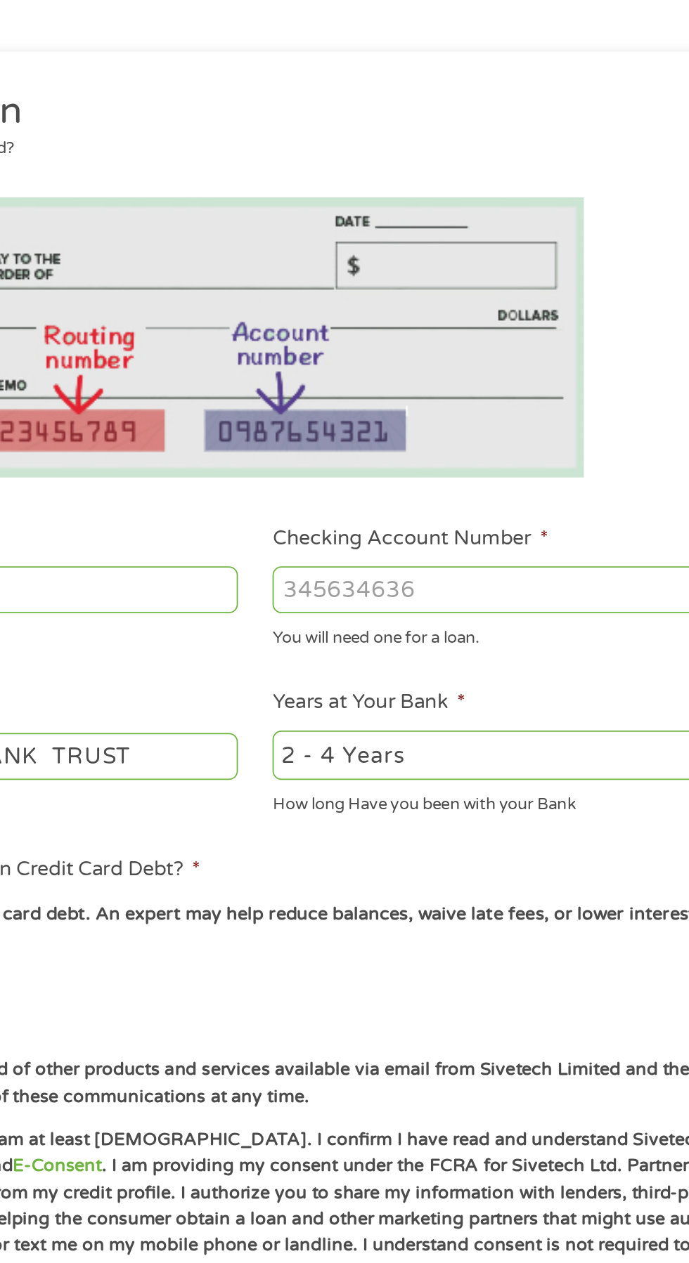
type input "103100195"
click at [451, 495] on input "Checking Account Number *" at bounding box center [504, 495] width 301 height 27
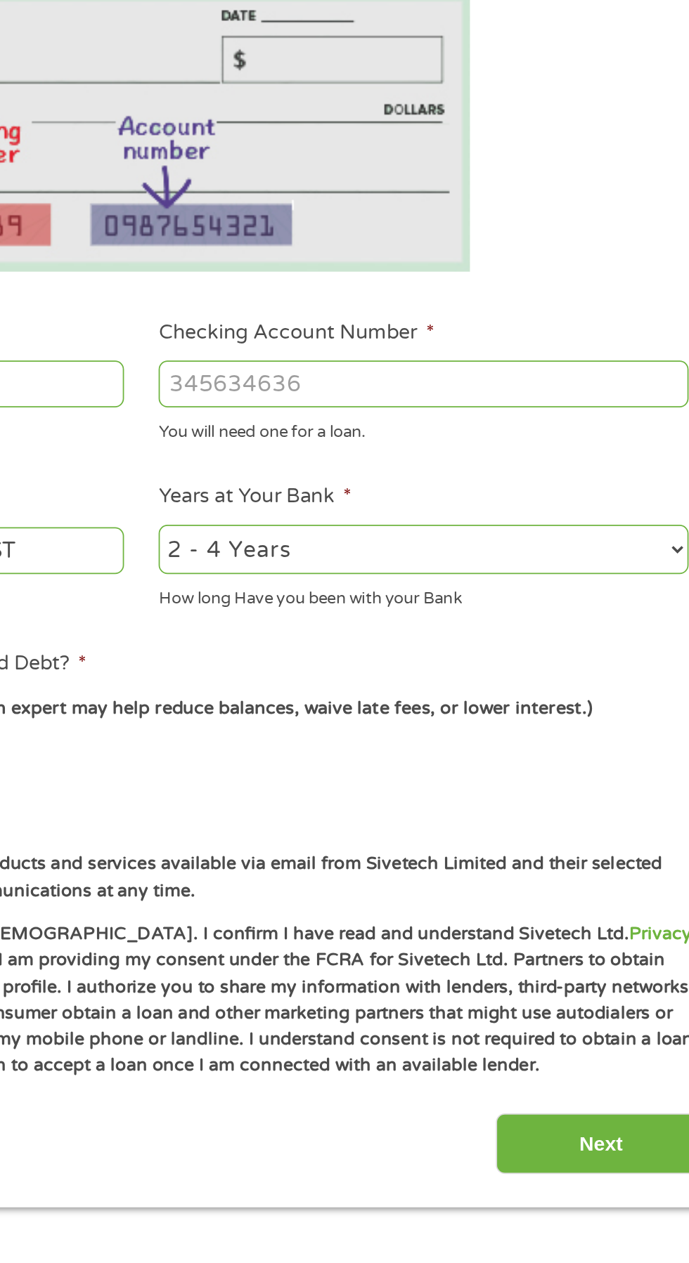
click at [514, 493] on input "Checking Account Number *" at bounding box center [504, 495] width 301 height 27
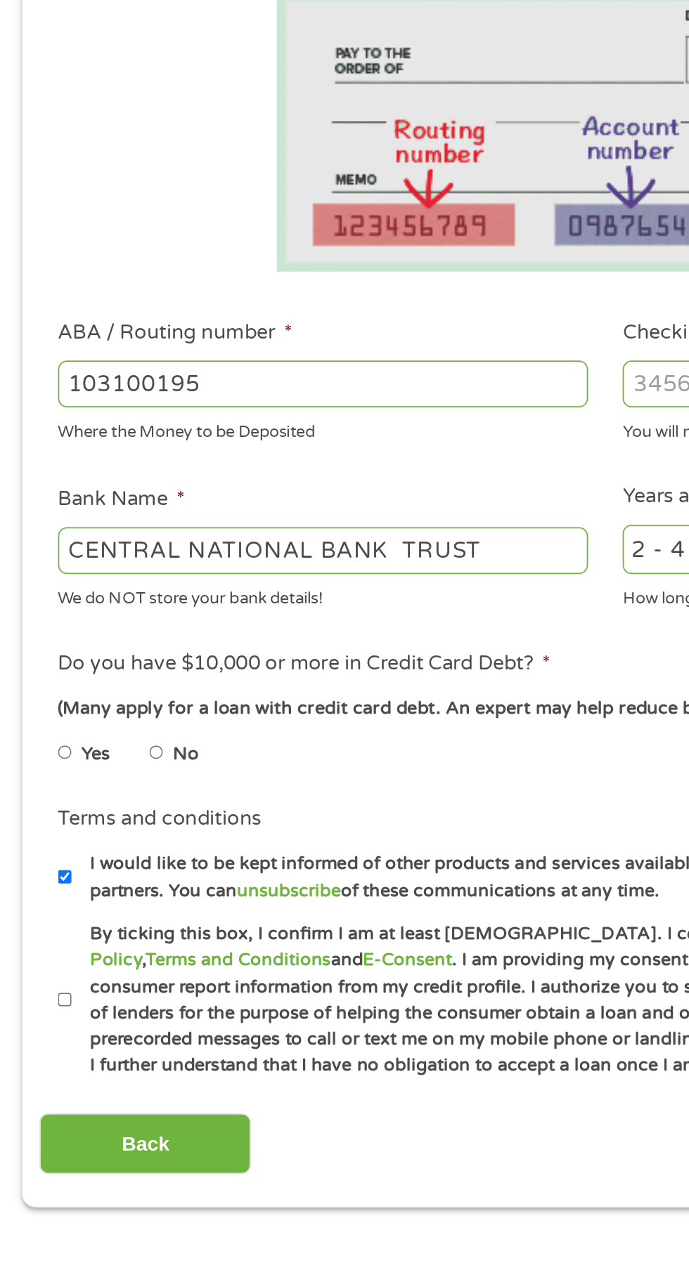
type input "689161852140"
click at [286, 593] on input "CENTRAL NATIONAL BANK TRUST" at bounding box center [183, 590] width 301 height 27
type input "C"
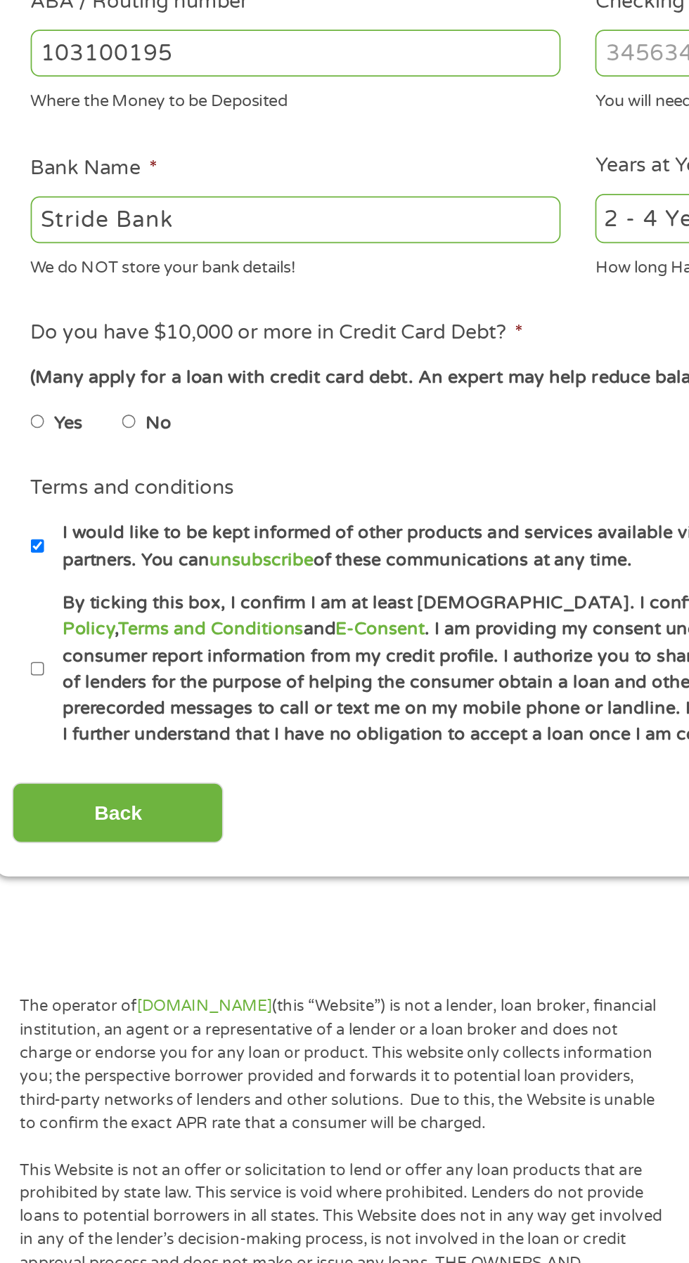
type input "Stride Bank"
click at [92, 708] on input "No" at bounding box center [89, 705] width 8 height 22
radio input "true"
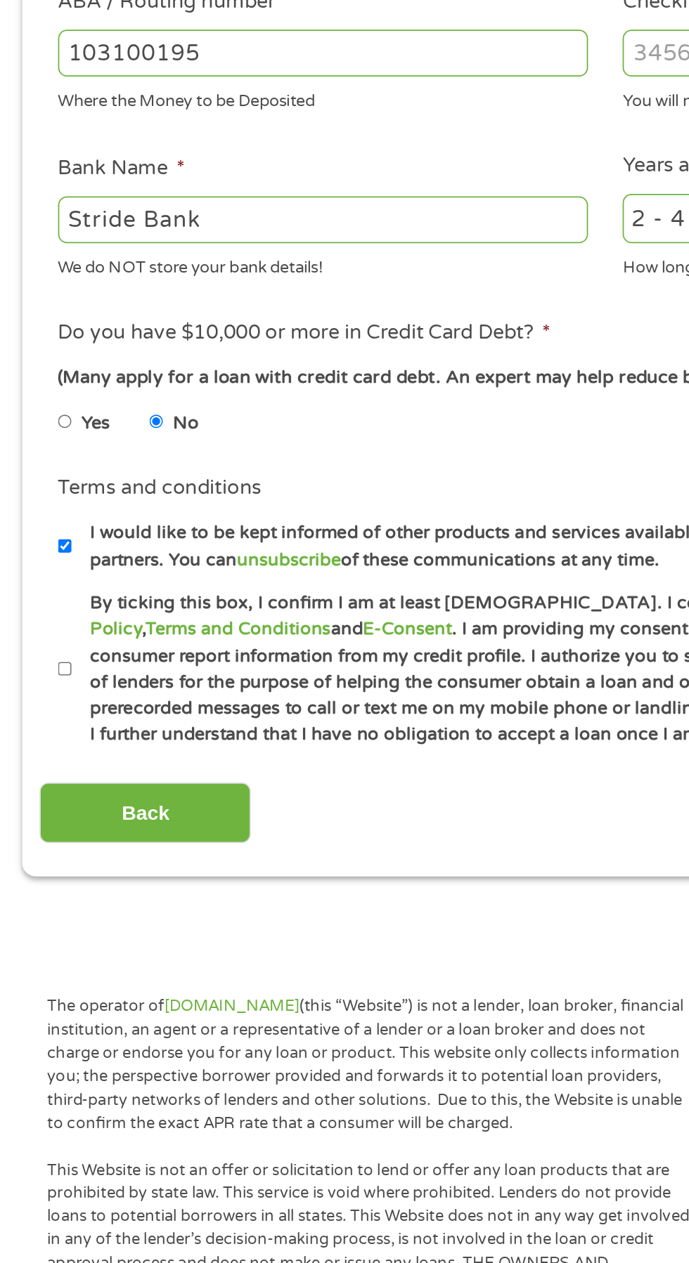
click at [39, 777] on input "I would like to be kept informed of other products and services available via e…" at bounding box center [37, 776] width 8 height 22
checkbox input "false"
click at [46, 854] on label "By ticking this box, I confirm I am at least 18 years old. I confirm I have rea…" at bounding box center [351, 846] width 620 height 90
click at [41, 854] on input "By ticking this box, I confirm I am at least 18 years old. I confirm I have rea…" at bounding box center [37, 846] width 8 height 22
checkbox input "true"
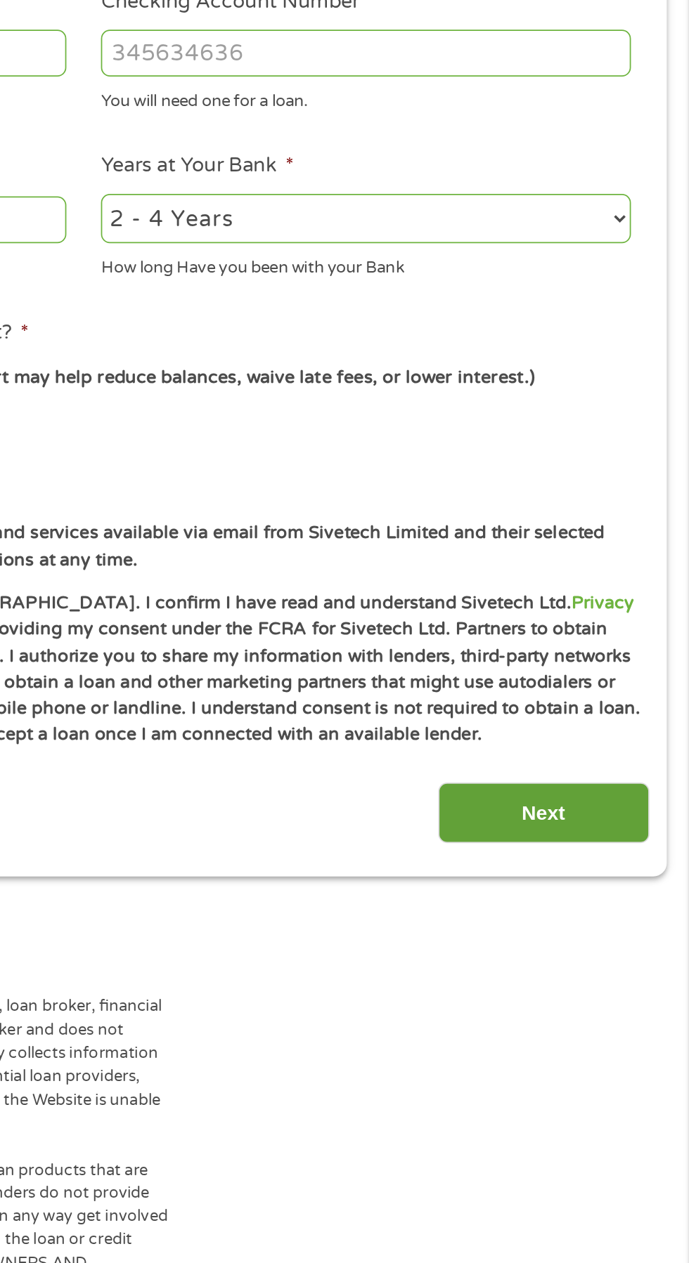
click at [611, 937] on input "Next" at bounding box center [606, 928] width 120 height 34
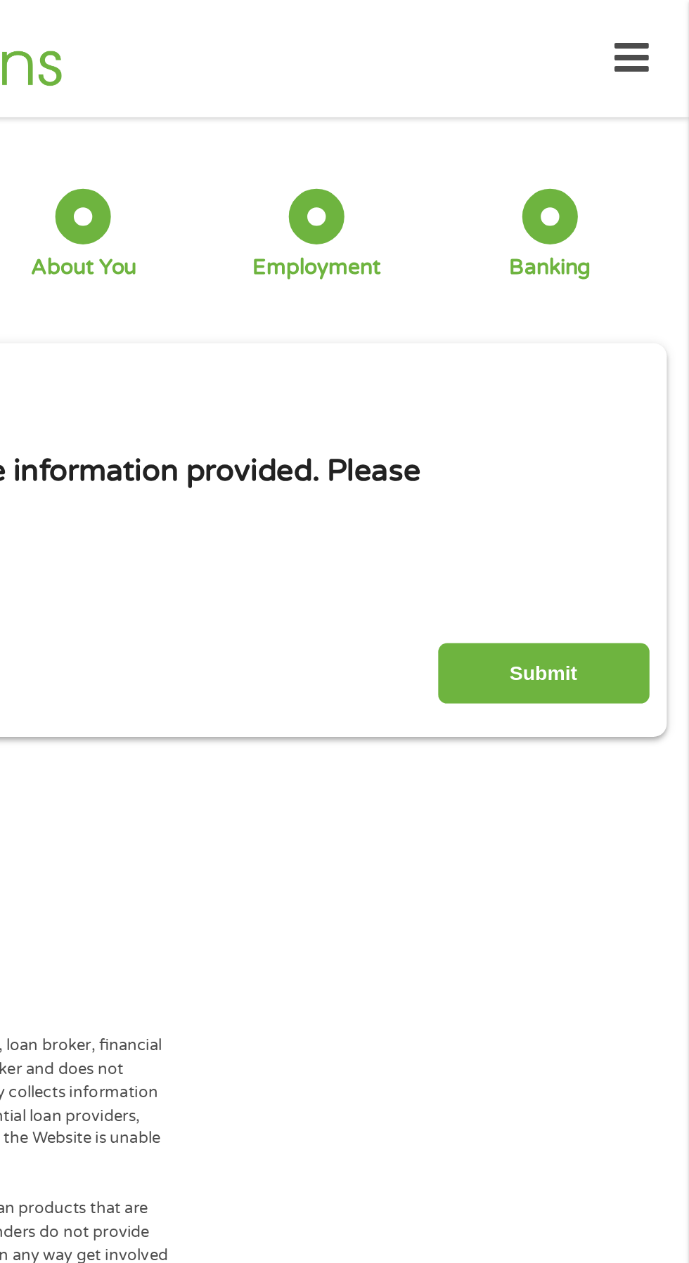
scroll to position [0, 0]
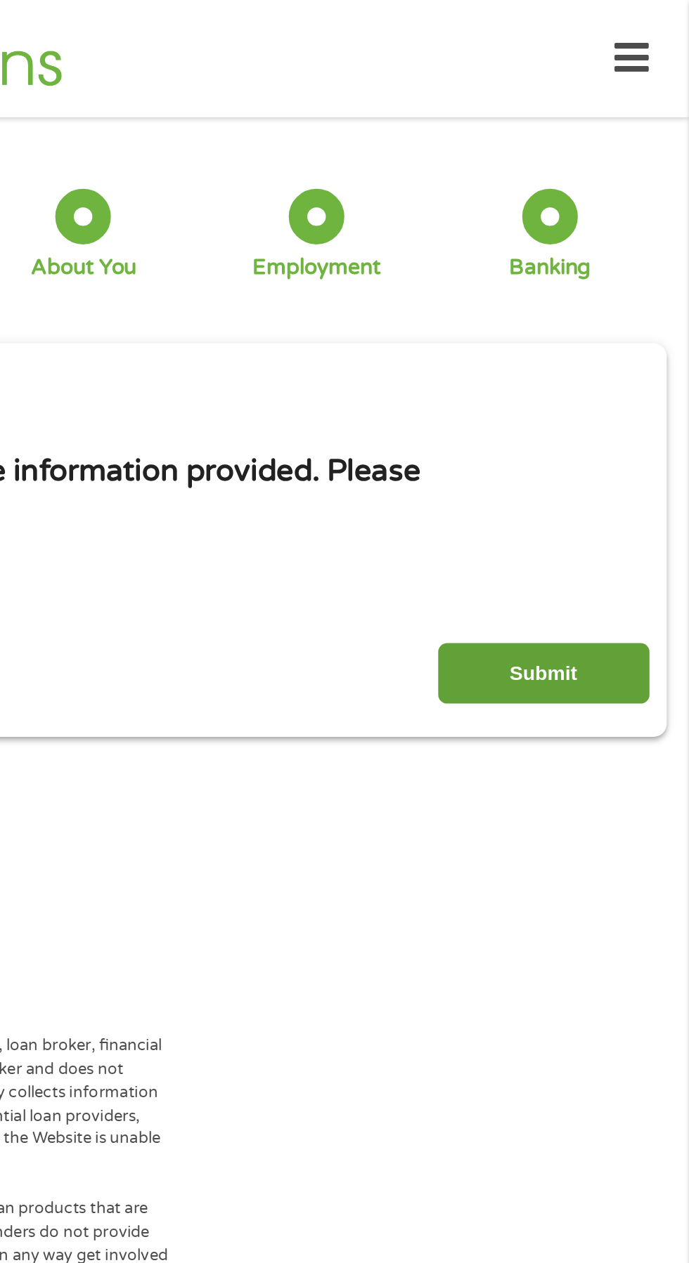
click at [615, 390] on input "Submit" at bounding box center [606, 383] width 120 height 34
